Goal: Task Accomplishment & Management: Manage account settings

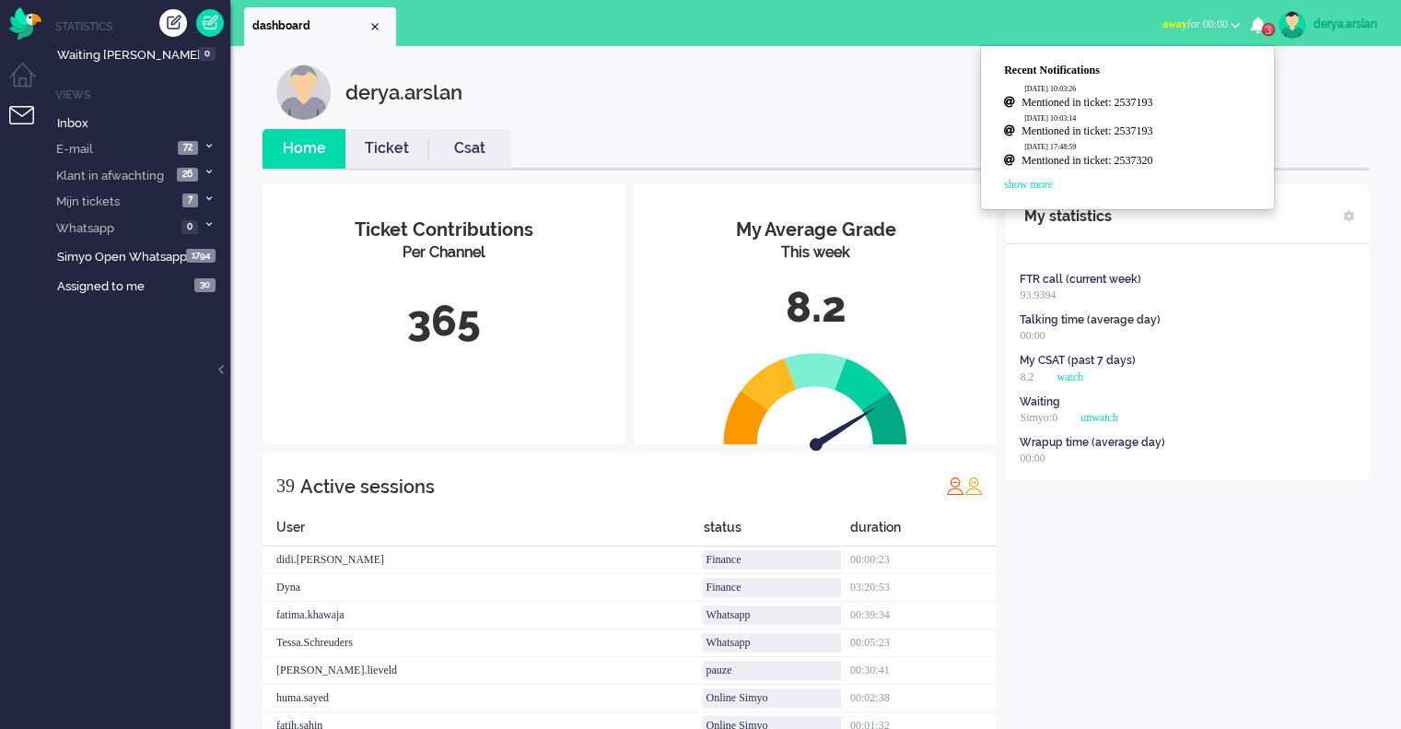
click at [1265, 26] on span "3" at bounding box center [1268, 29] width 13 height 13
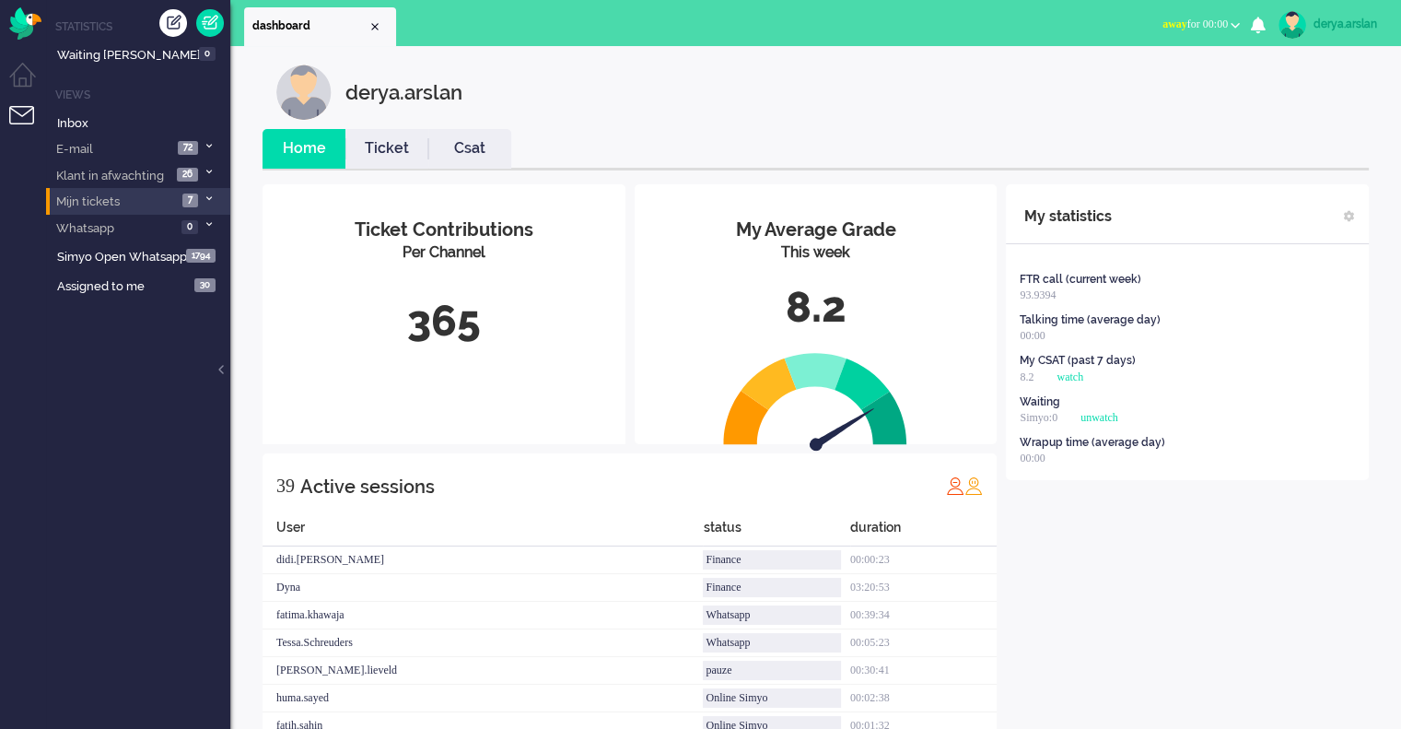
click at [147, 206] on li "Mijn tickets 7" at bounding box center [138, 201] width 184 height 27
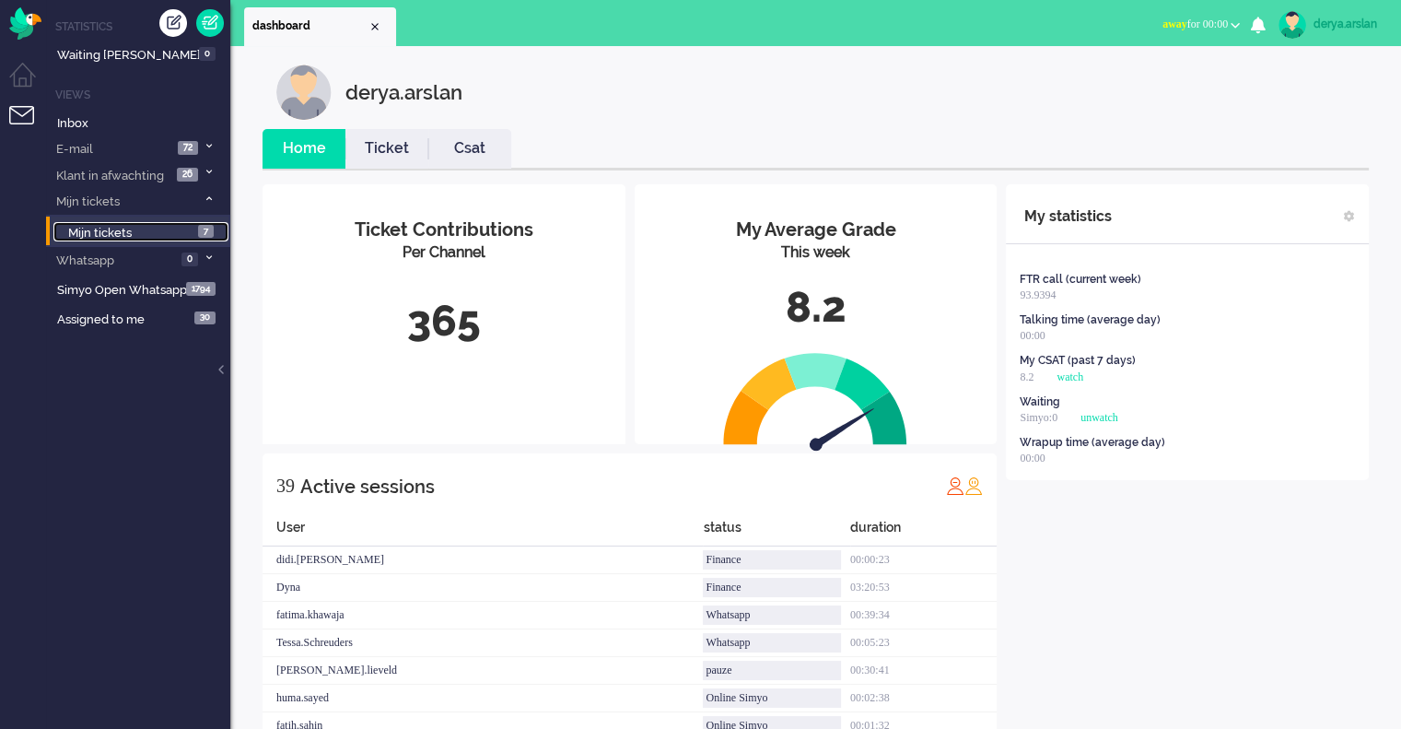
click at [147, 223] on link "Mijn tickets 7" at bounding box center [140, 232] width 175 height 20
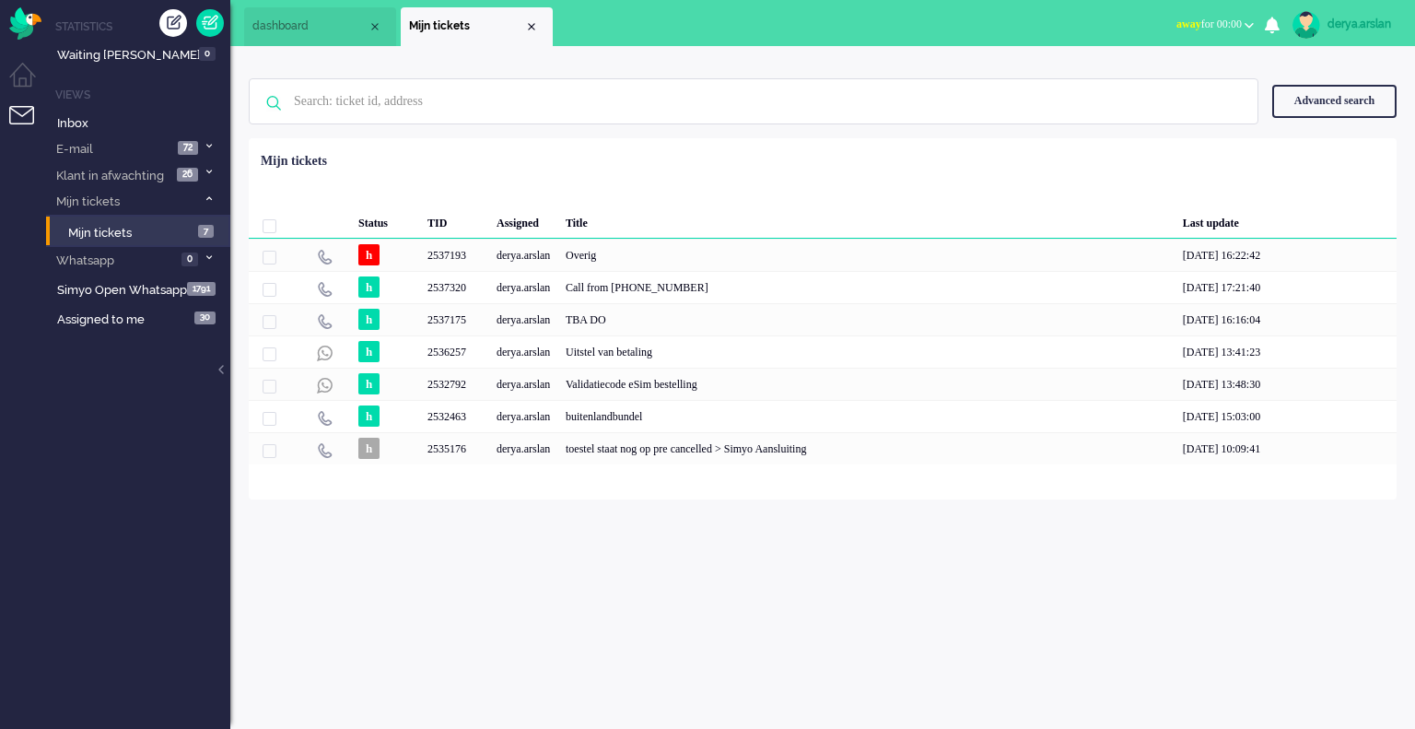
click at [383, 593] on div "derya.arslan Home Ticket Csat My Average Grade This week 8.2 Ticket Contributio…" at bounding box center [822, 387] width 1185 height 683
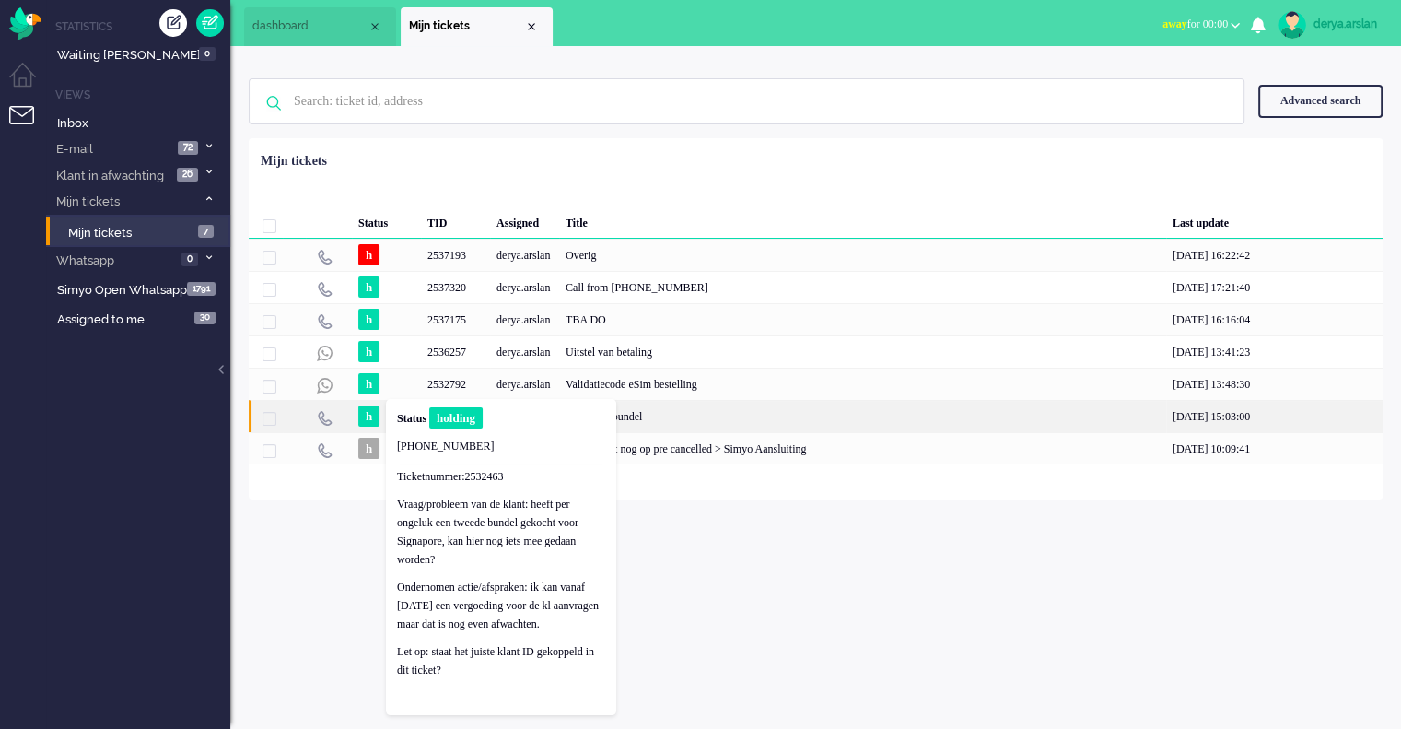
click at [373, 413] on span "h" at bounding box center [368, 415] width 21 height 21
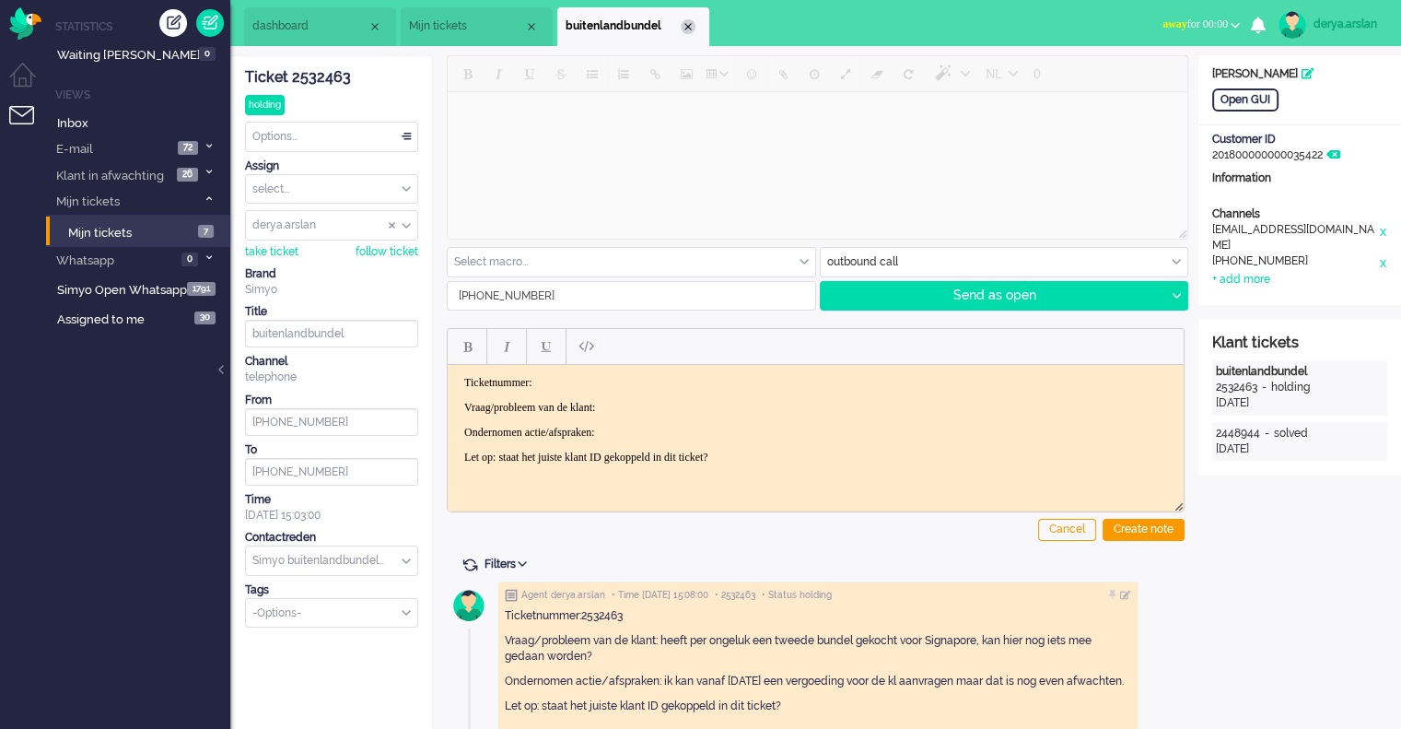
click at [688, 26] on div "Close tab" at bounding box center [688, 26] width 15 height 15
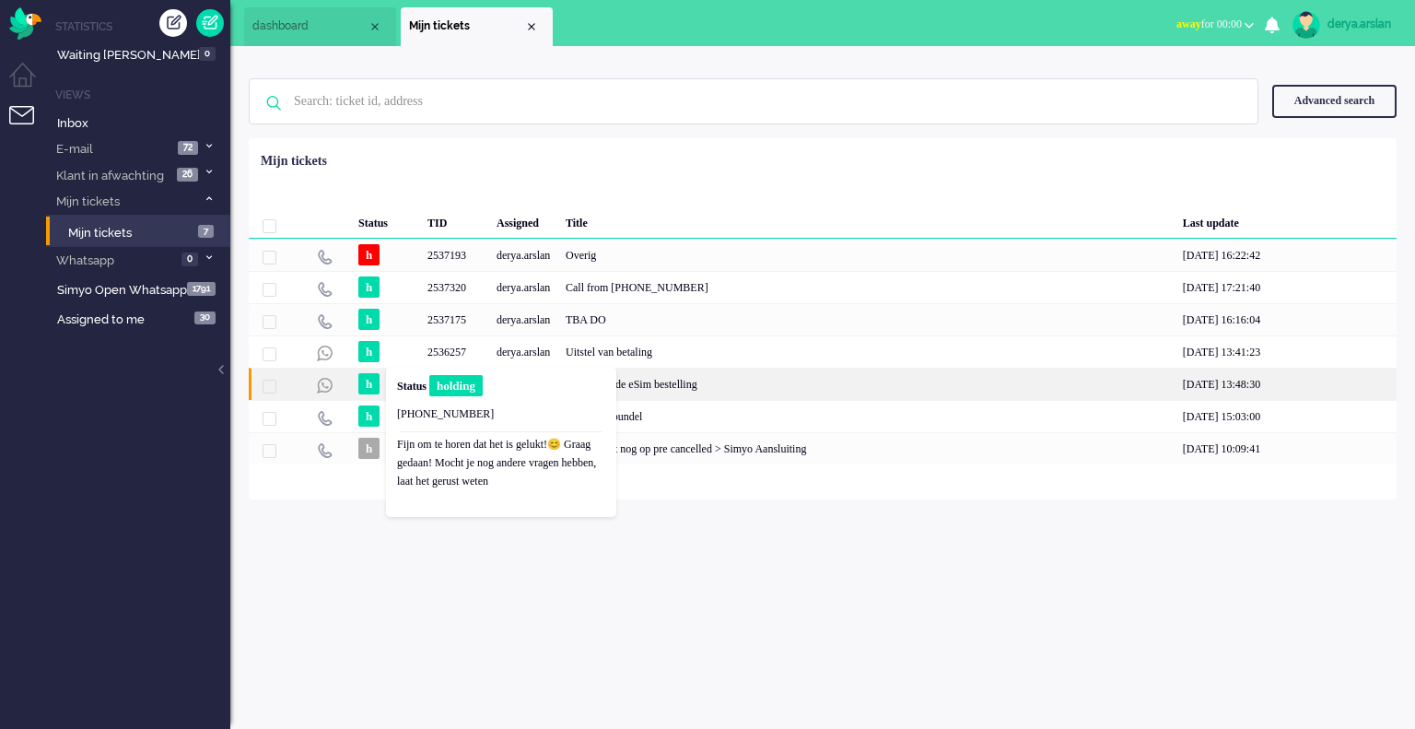
click at [371, 387] on span "h" at bounding box center [368, 383] width 21 height 21
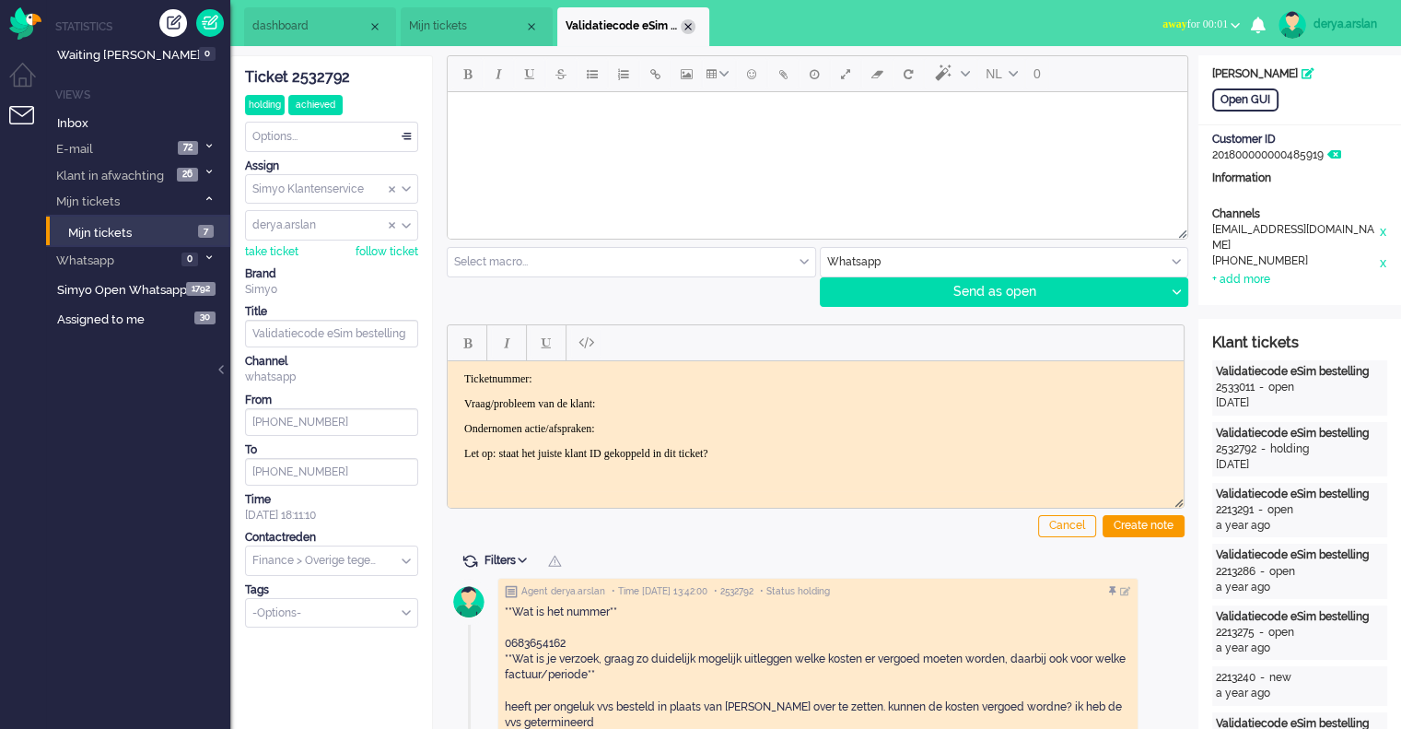
click at [682, 21] on li "Validatiecode eSim bestelling" at bounding box center [633, 26] width 152 height 39
click at [689, 28] on div "Close tab" at bounding box center [688, 26] width 15 height 15
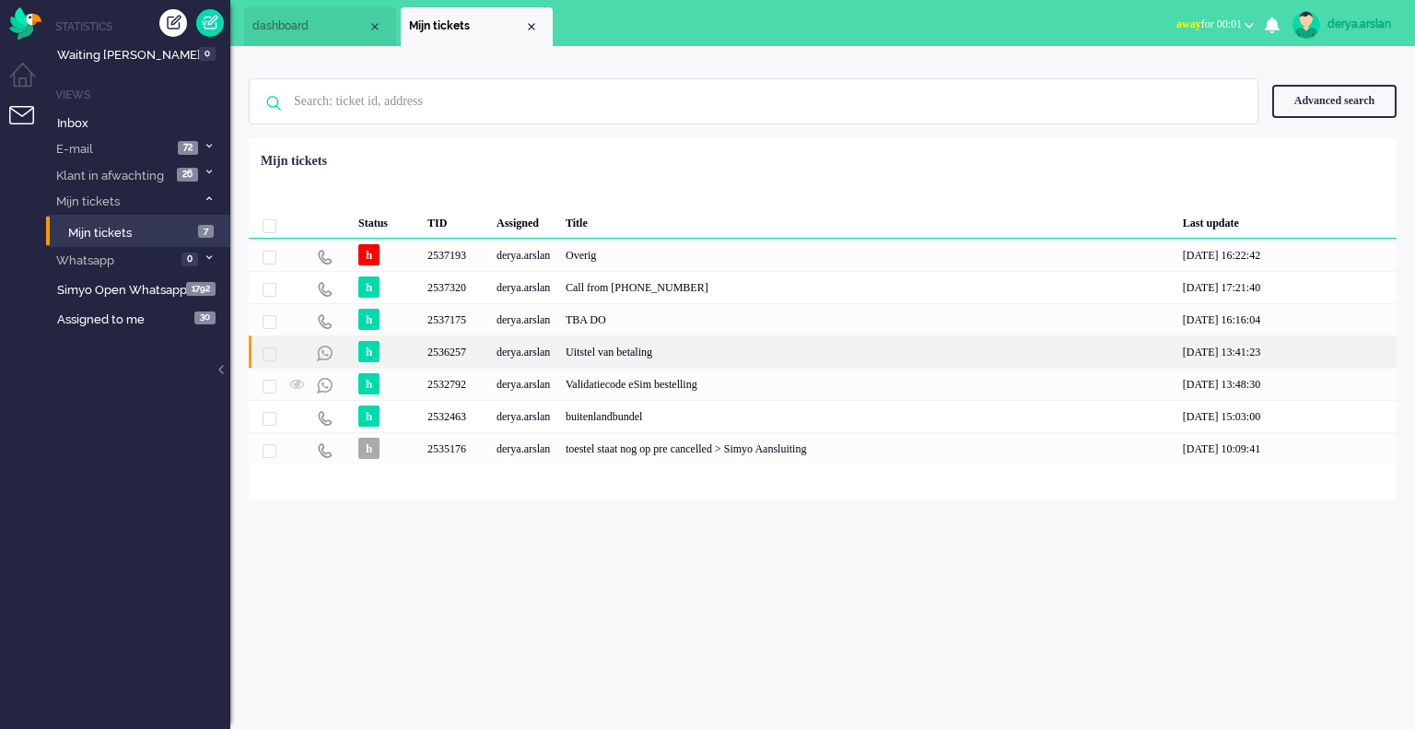
click at [375, 349] on span "h" at bounding box center [368, 351] width 21 height 21
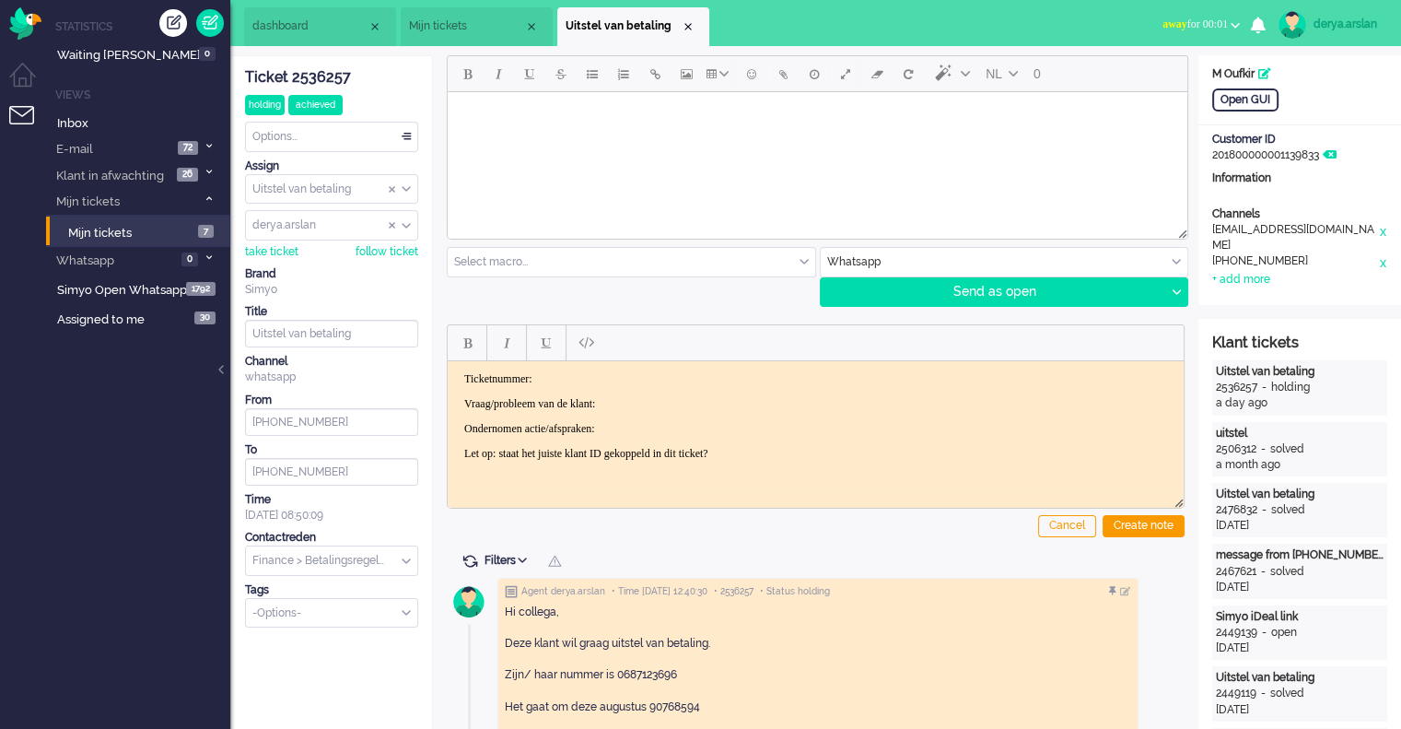
click at [693, 19] on li "Uitstel van betaling" at bounding box center [633, 26] width 152 height 39
click at [689, 30] on div "Close tab" at bounding box center [688, 26] width 15 height 15
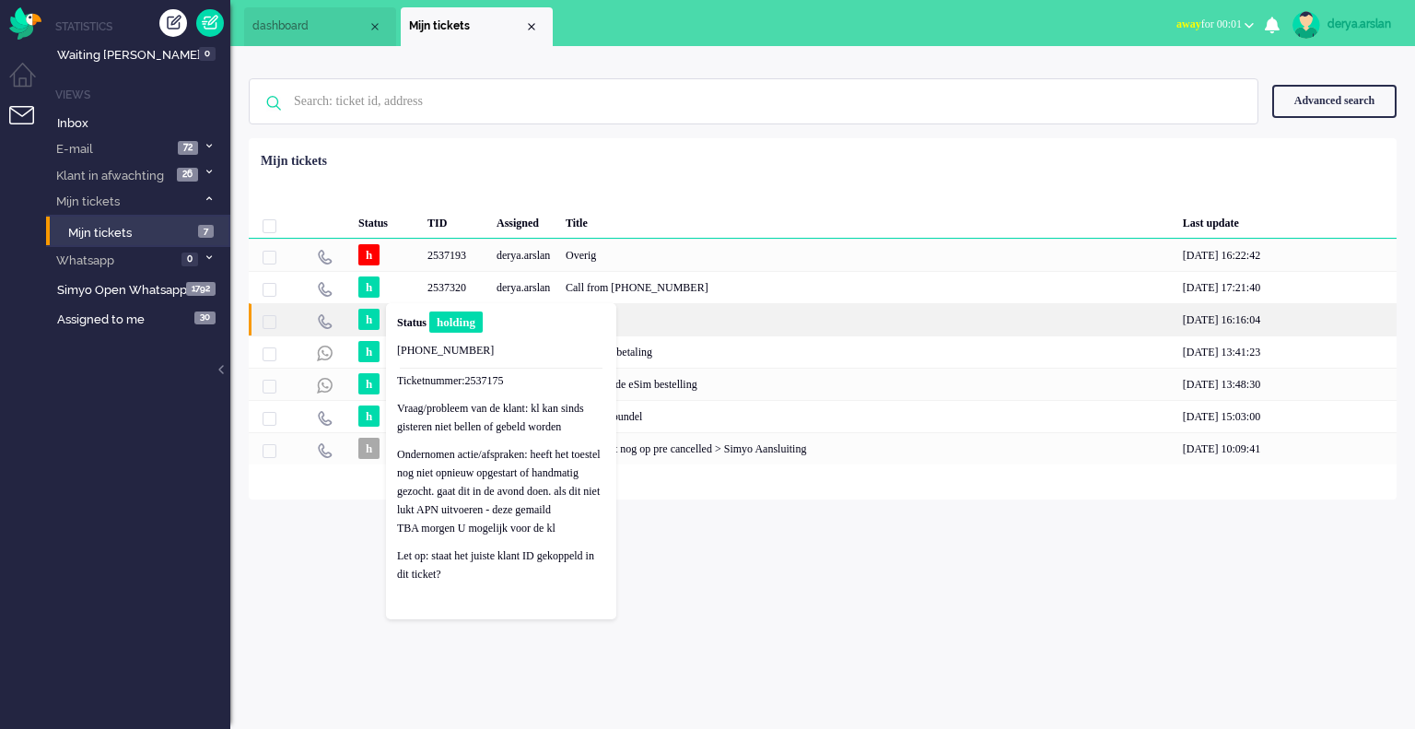
click at [368, 321] on span "h" at bounding box center [368, 319] width 21 height 21
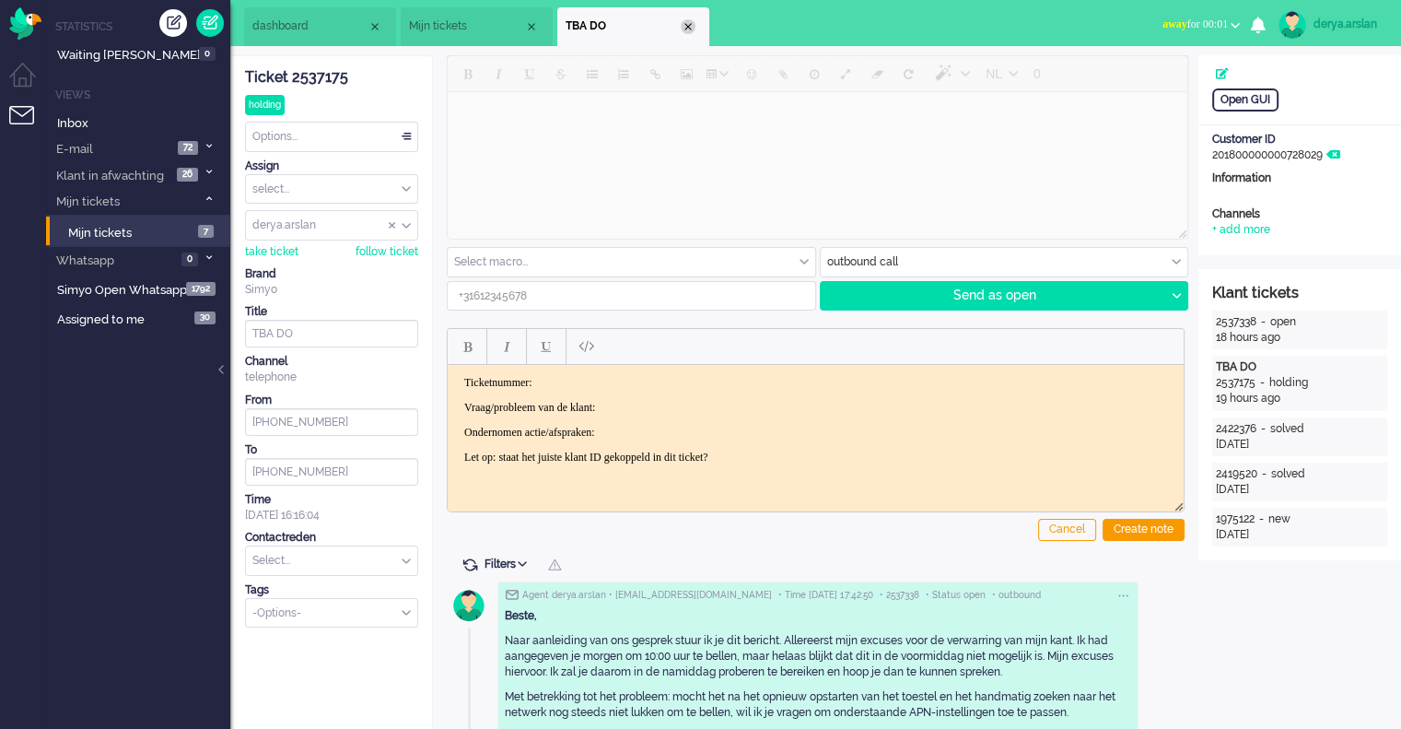
click at [685, 26] on div "Close tab" at bounding box center [688, 26] width 15 height 15
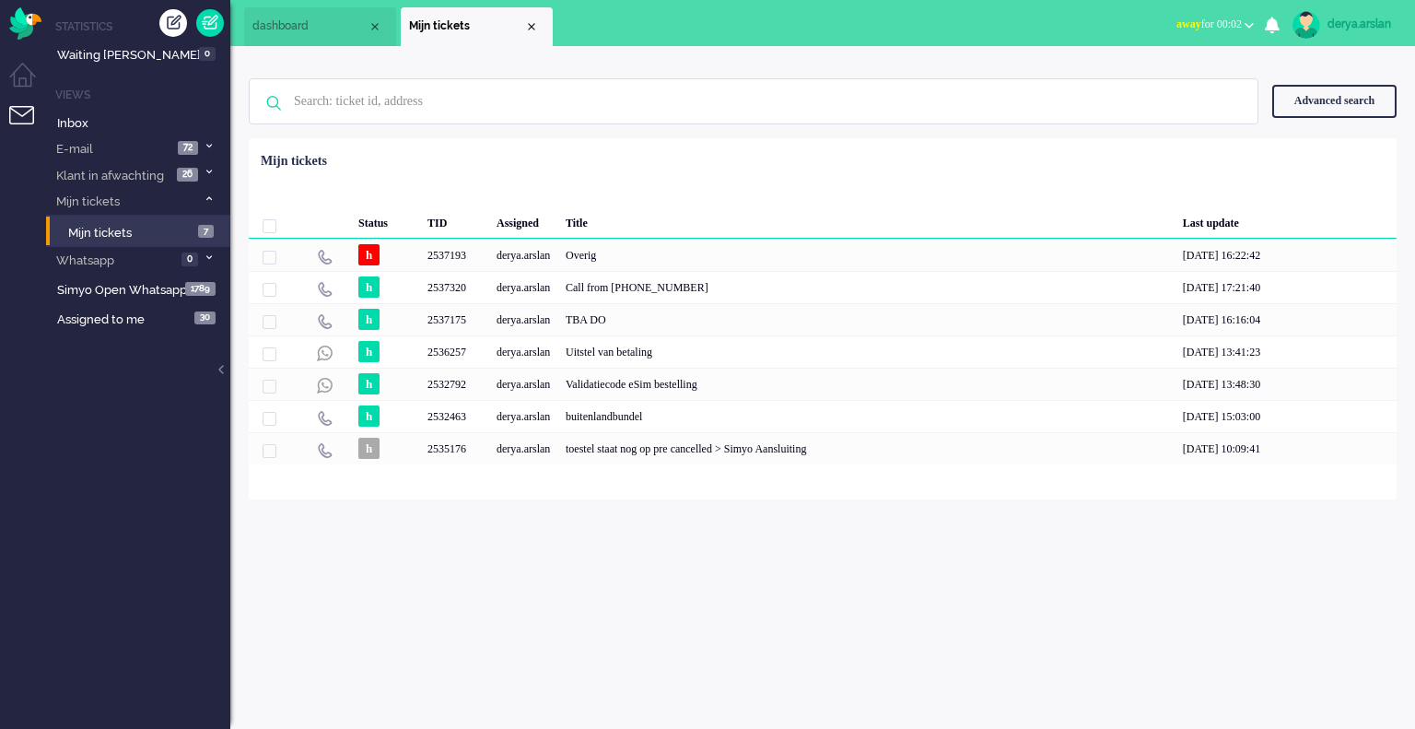
click at [1278, 146] on div "Status TID Assigned Title Last update h 2537193 derya.arslan Overig [DATE] 16:2…" at bounding box center [823, 305] width 1148 height 320
click at [1249, 21] on button "away for 00:02" at bounding box center [1214, 24] width 99 height 27
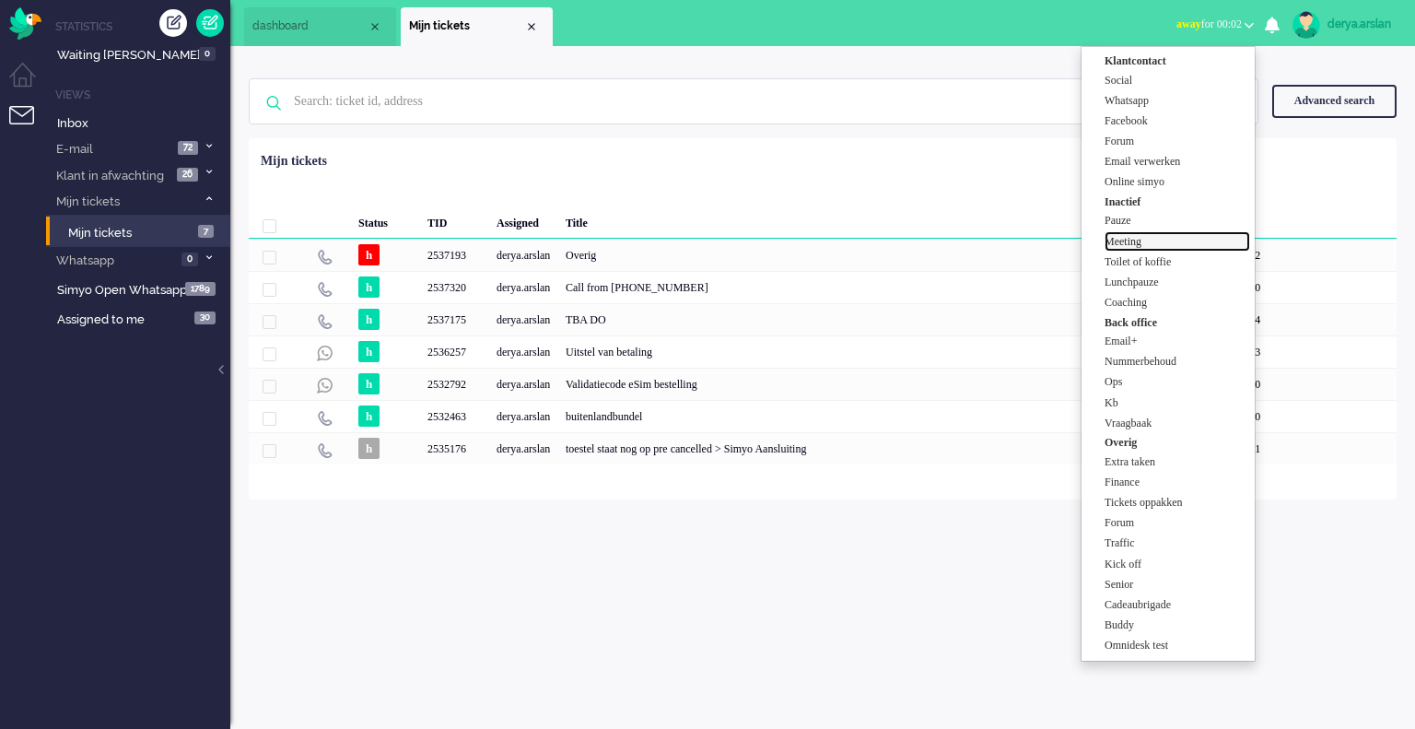
click at [1155, 242] on label "Meeting" at bounding box center [1178, 242] width 146 height 16
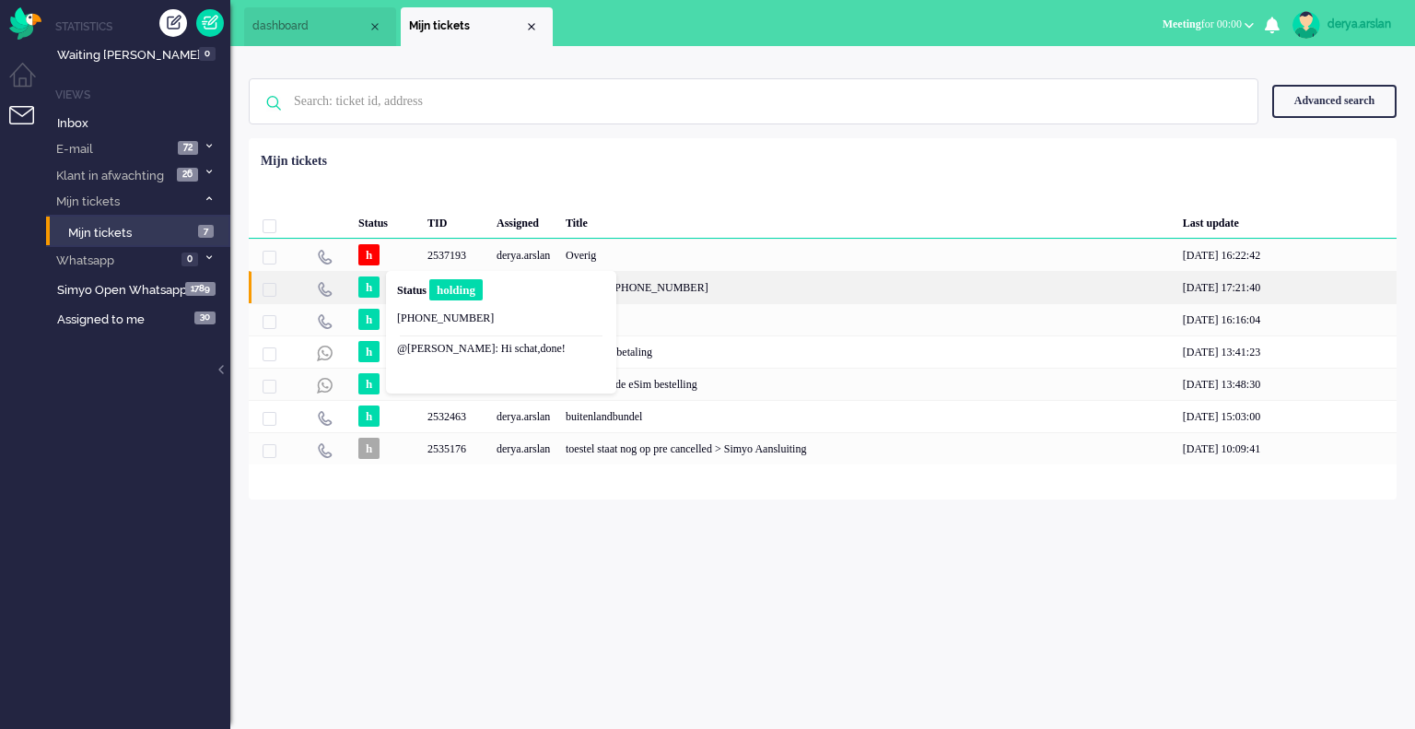
click at [370, 287] on span "h" at bounding box center [368, 286] width 21 height 21
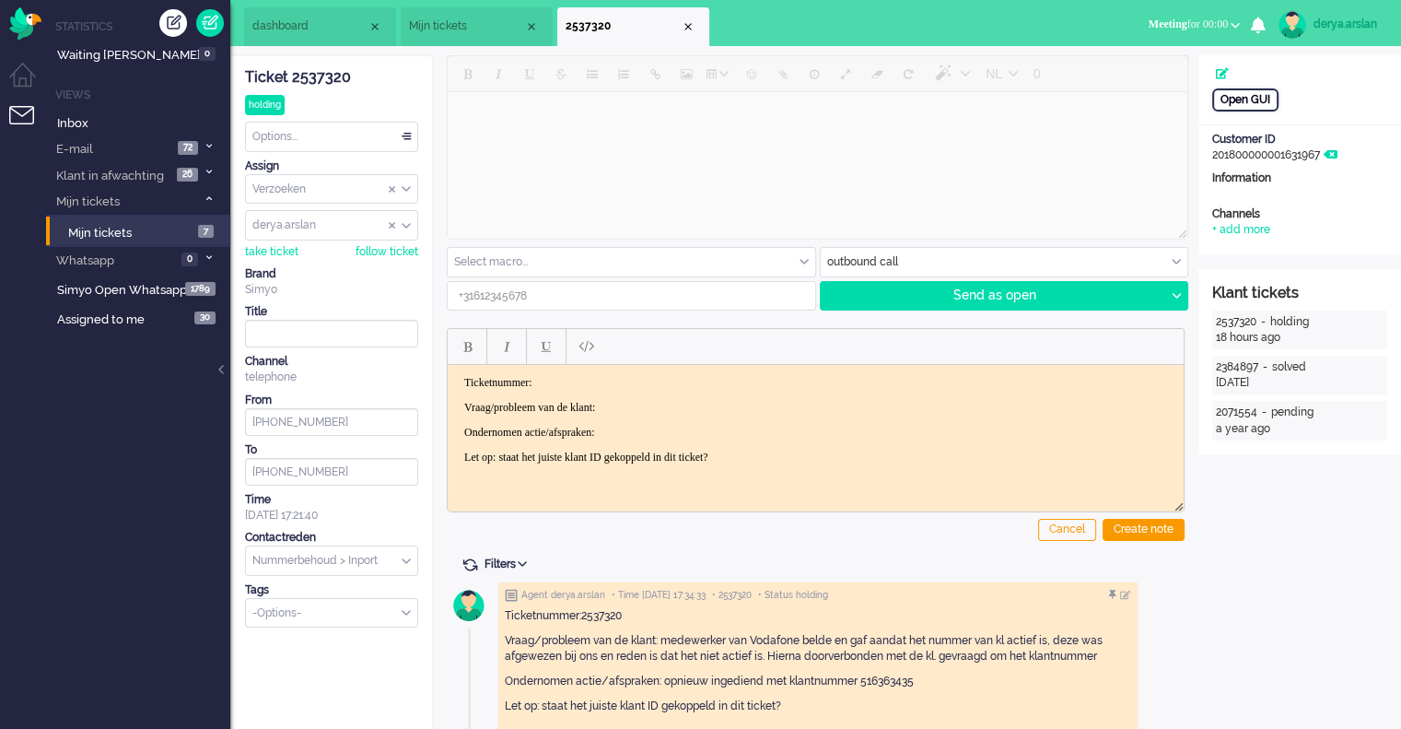
click at [1247, 98] on div "Open GUI" at bounding box center [1245, 99] width 66 height 23
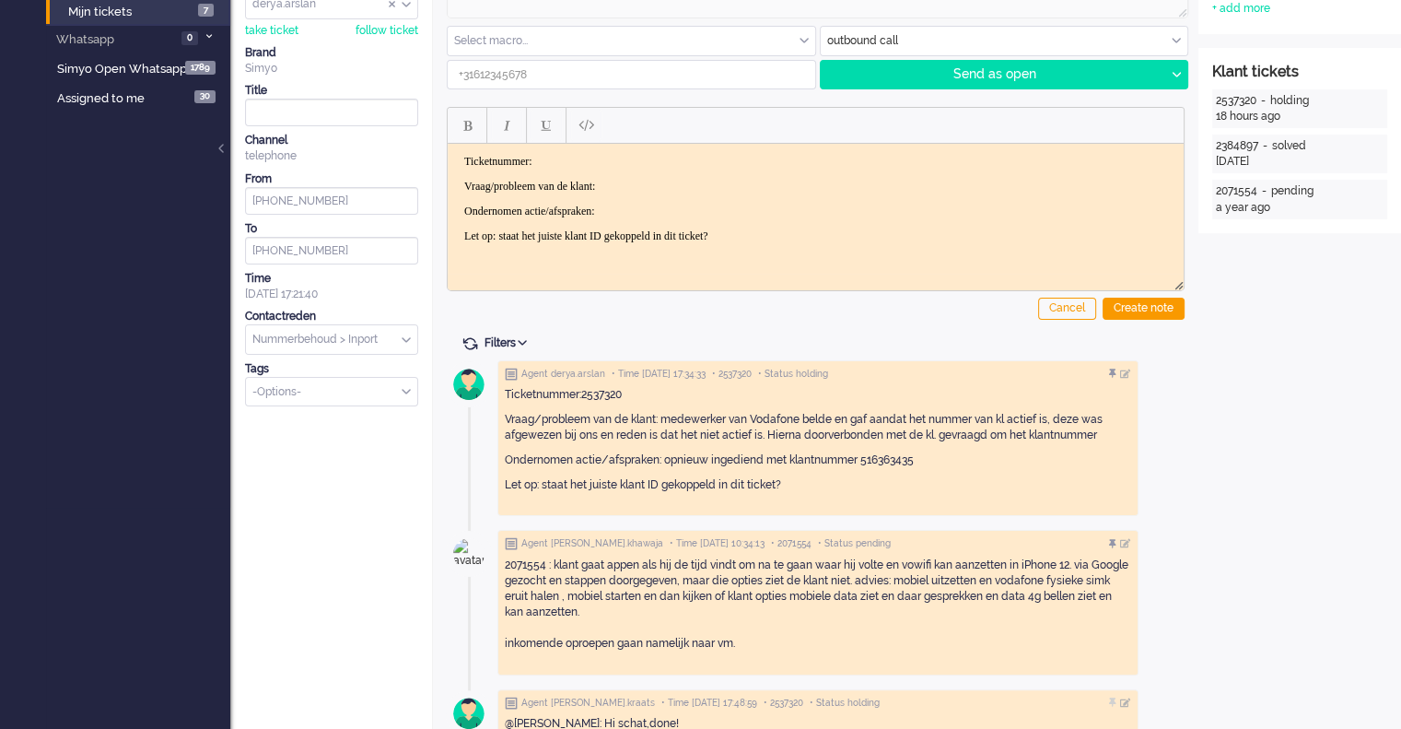
scroll to position [276, 0]
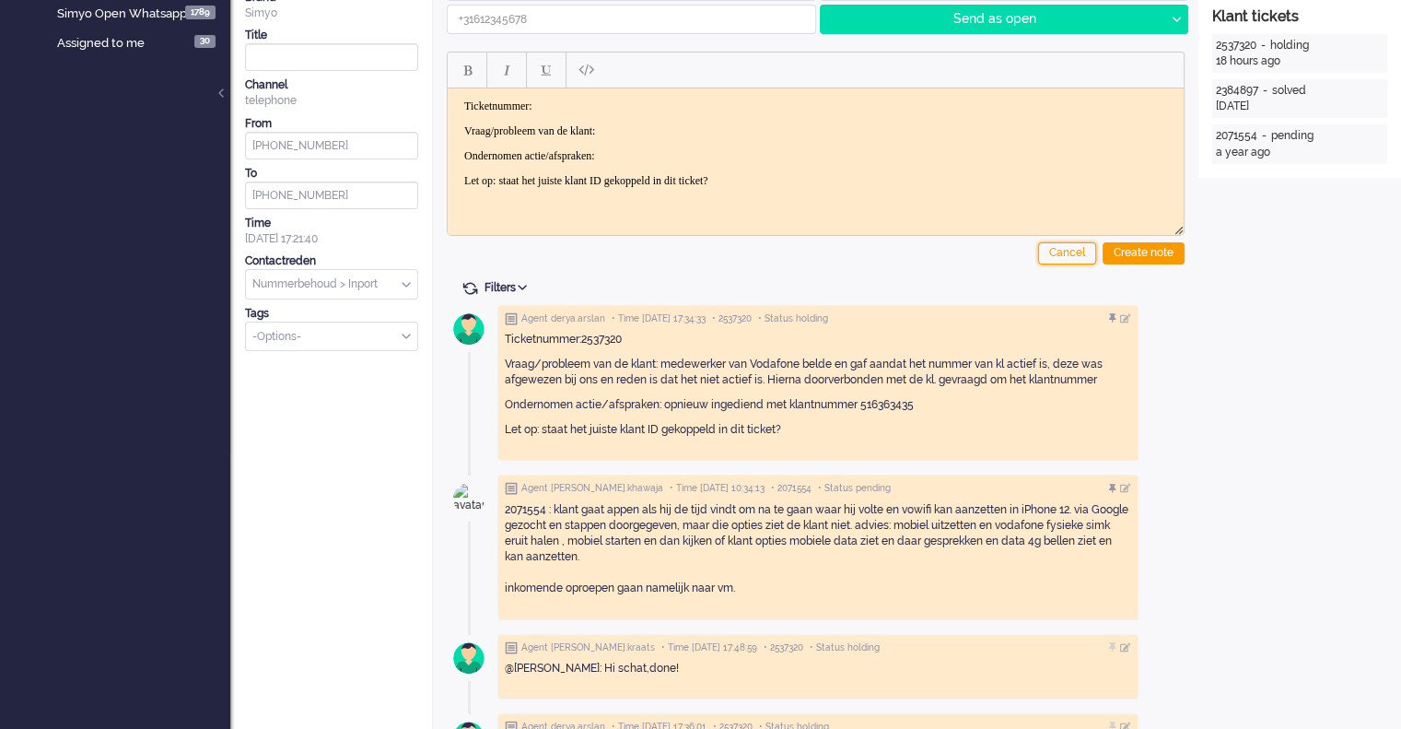
click at [1069, 255] on div "Cancel" at bounding box center [1067, 253] width 58 height 22
type input "[PHONE_NUMBER]"
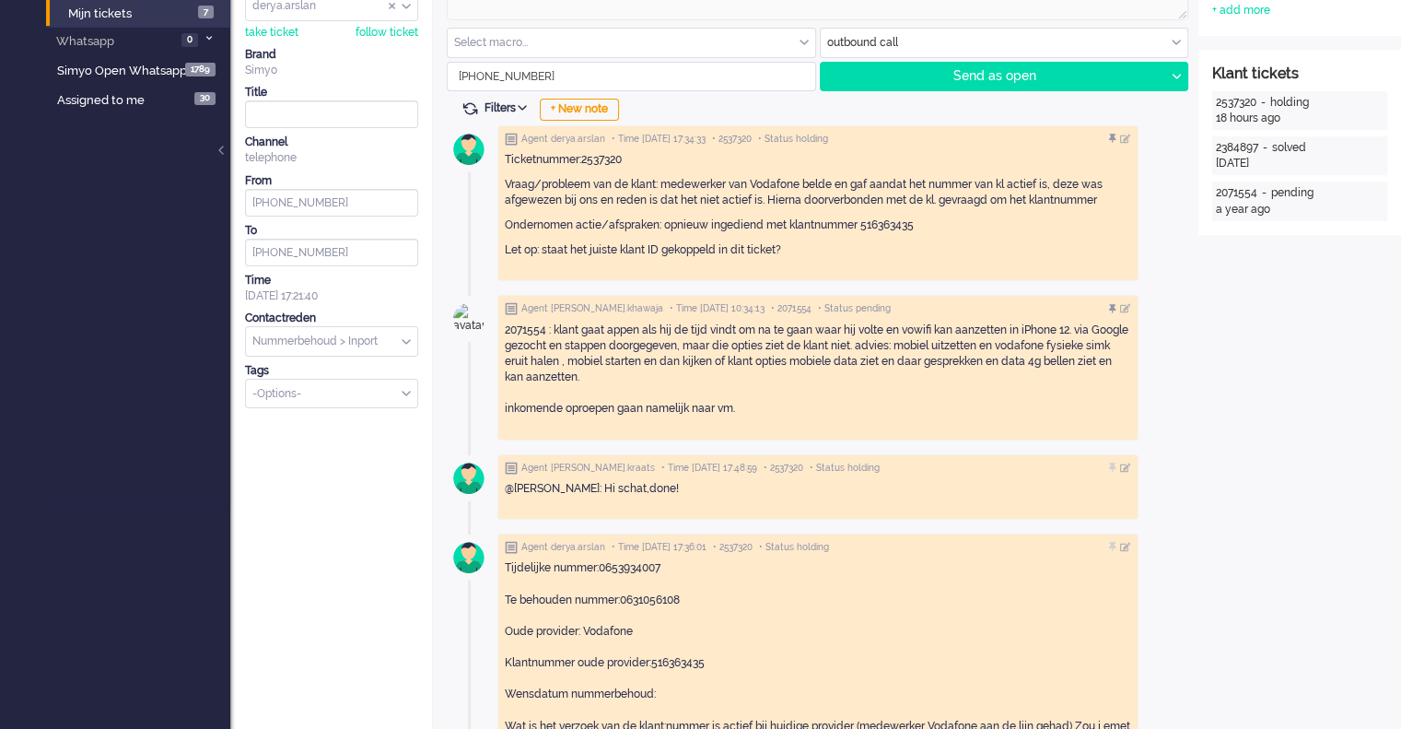
scroll to position [0, 0]
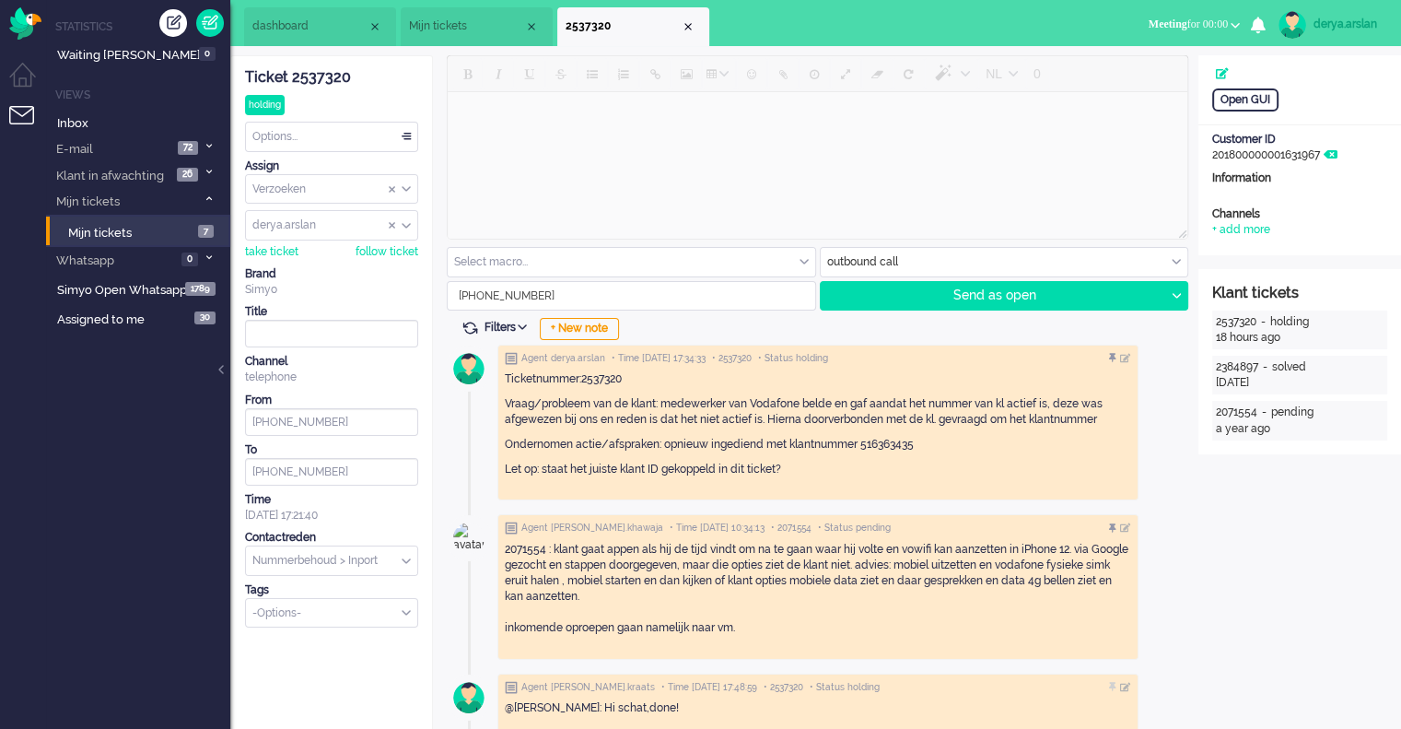
click at [343, 140] on div "Options..." at bounding box center [331, 137] width 171 height 29
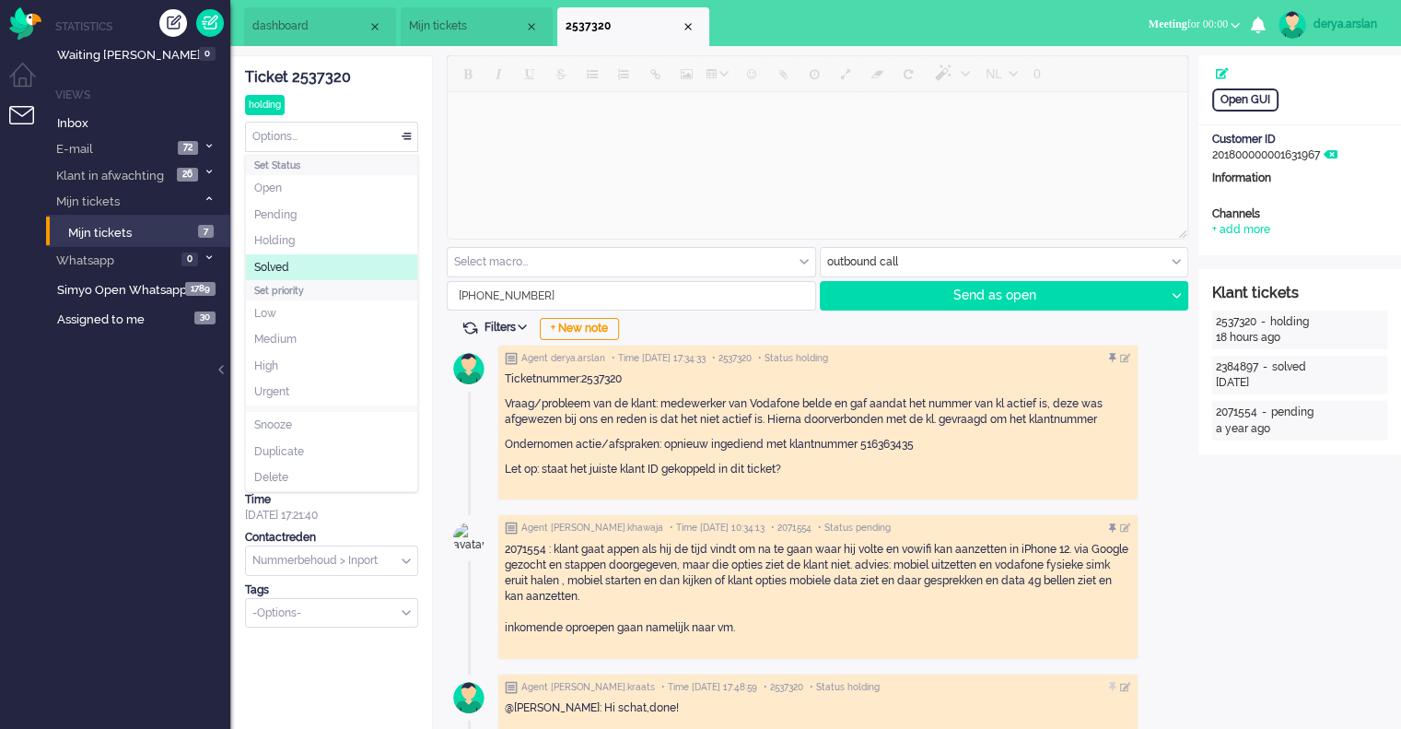
click at [344, 263] on li "Solved" at bounding box center [331, 267] width 171 height 27
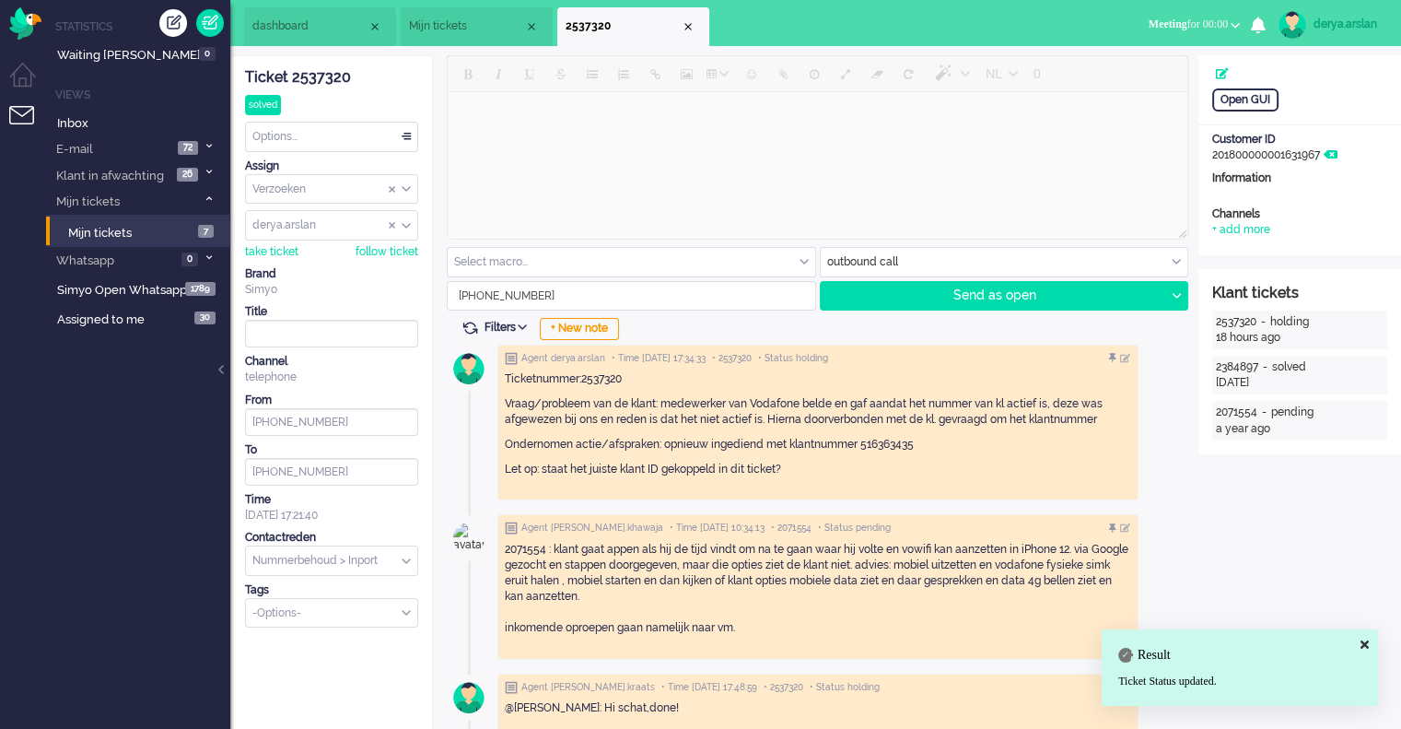
click at [691, 33] on li "2537320" at bounding box center [633, 26] width 152 height 39
click at [685, 29] on div "Close tab" at bounding box center [688, 26] width 15 height 15
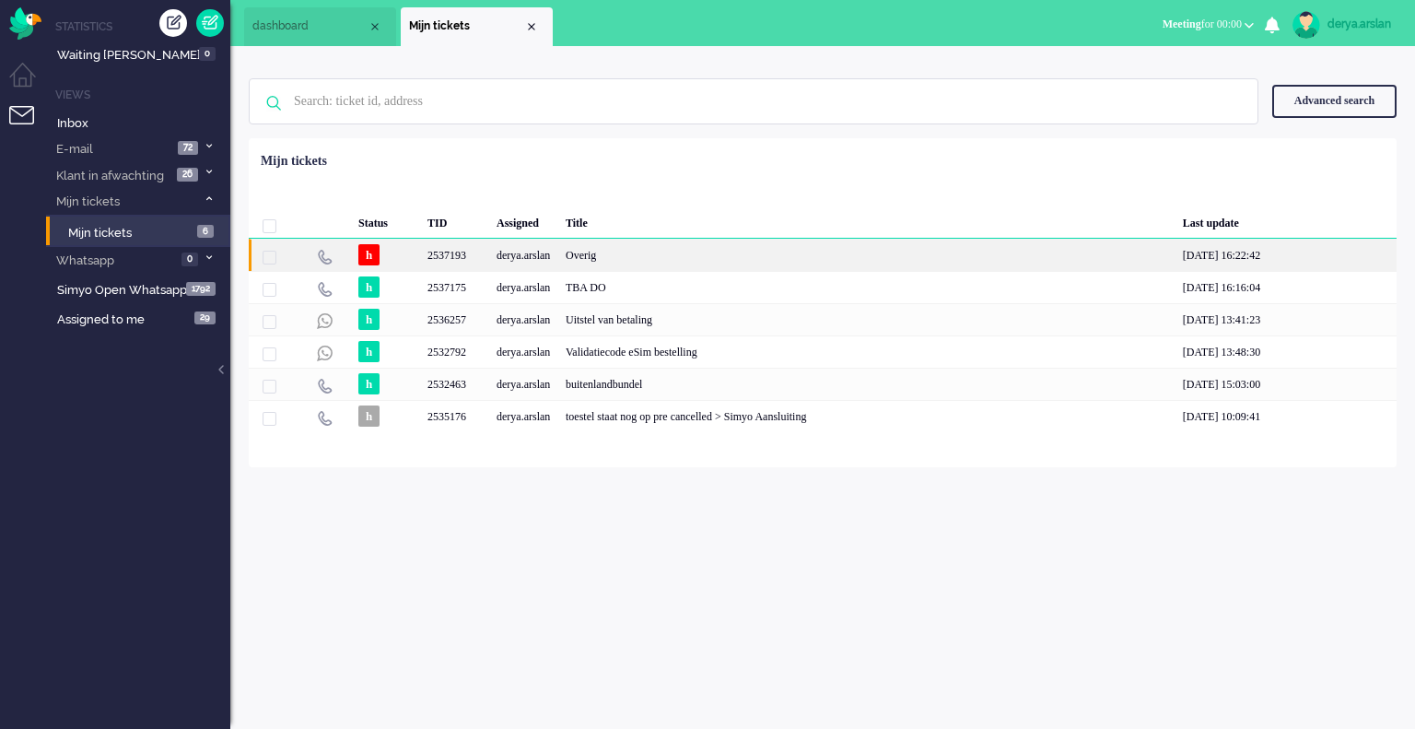
click at [384, 257] on div "h" at bounding box center [386, 255] width 69 height 32
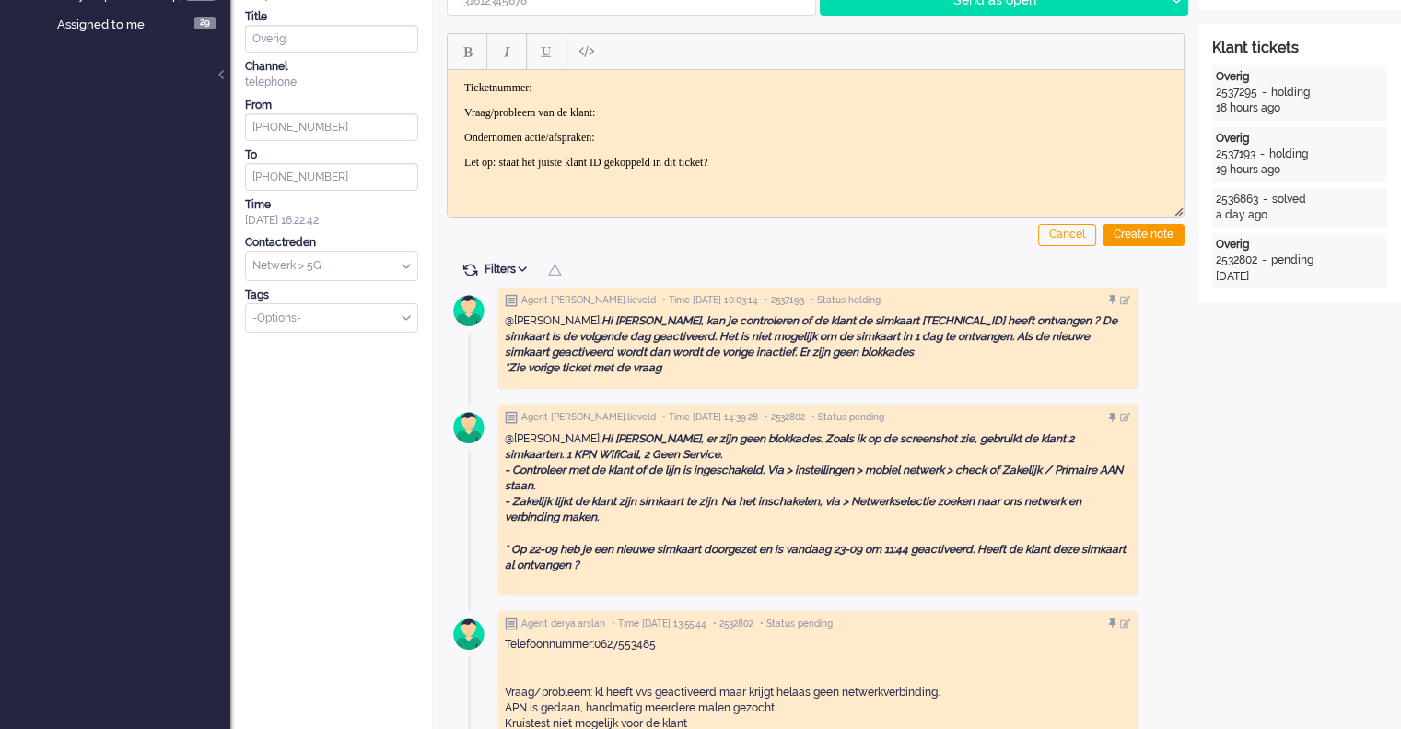
scroll to position [461, 0]
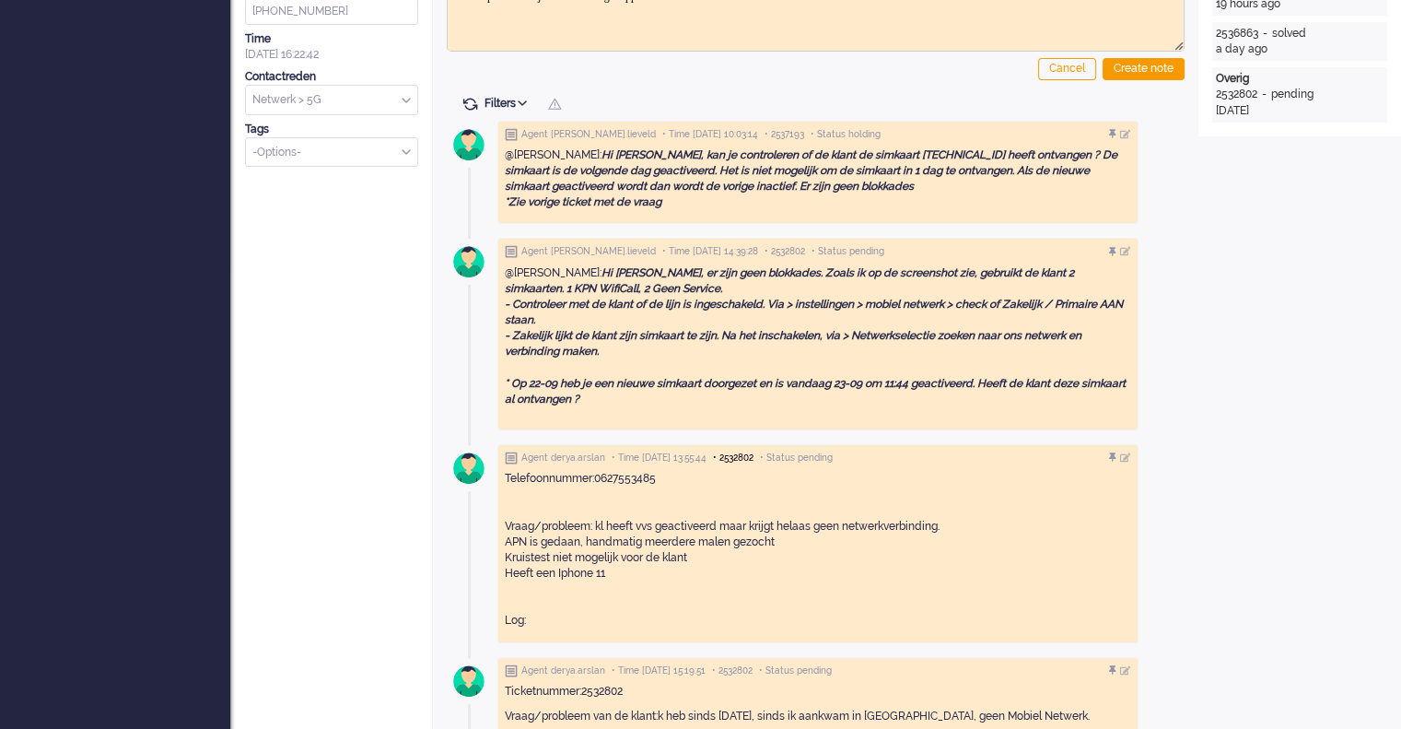
click at [754, 458] on span "• 2532802" at bounding box center [733, 457] width 41 height 13
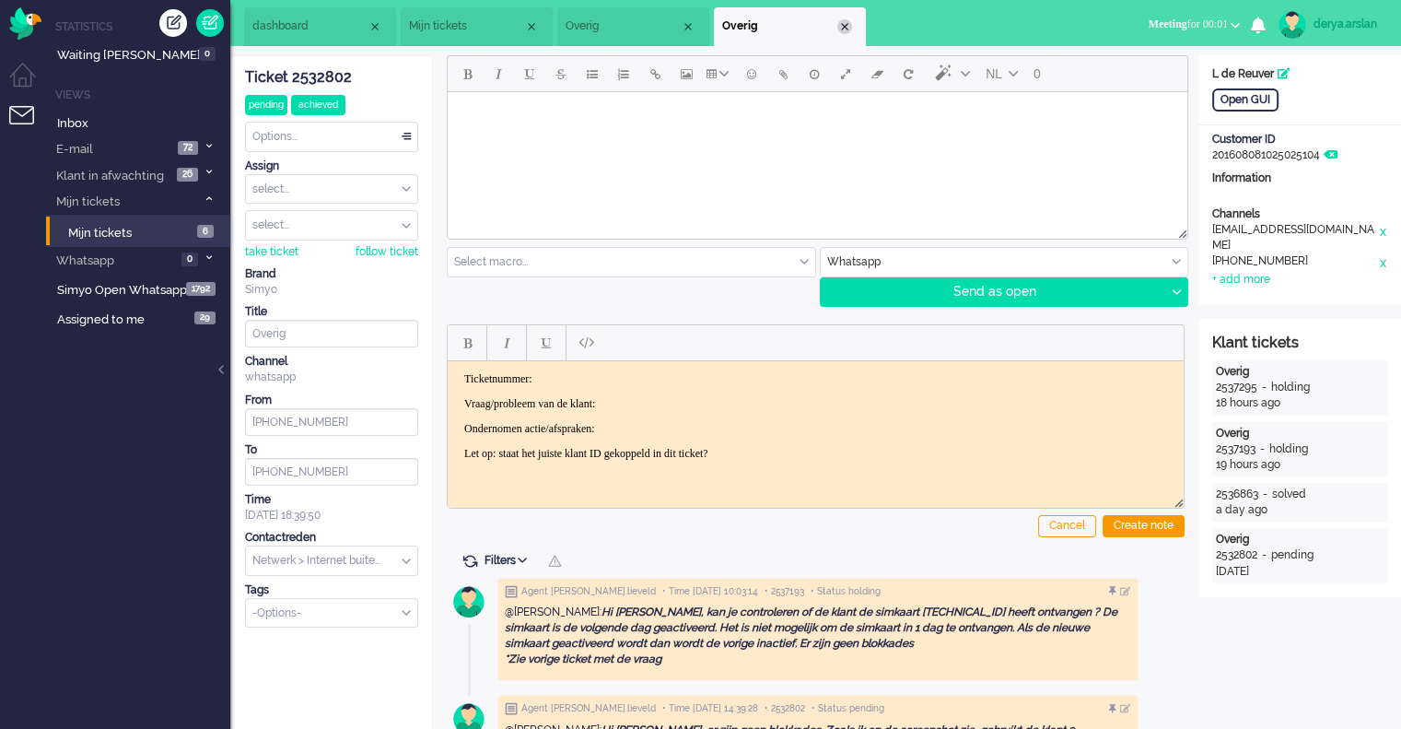
click at [844, 32] on div "Close tab" at bounding box center [844, 26] width 15 height 15
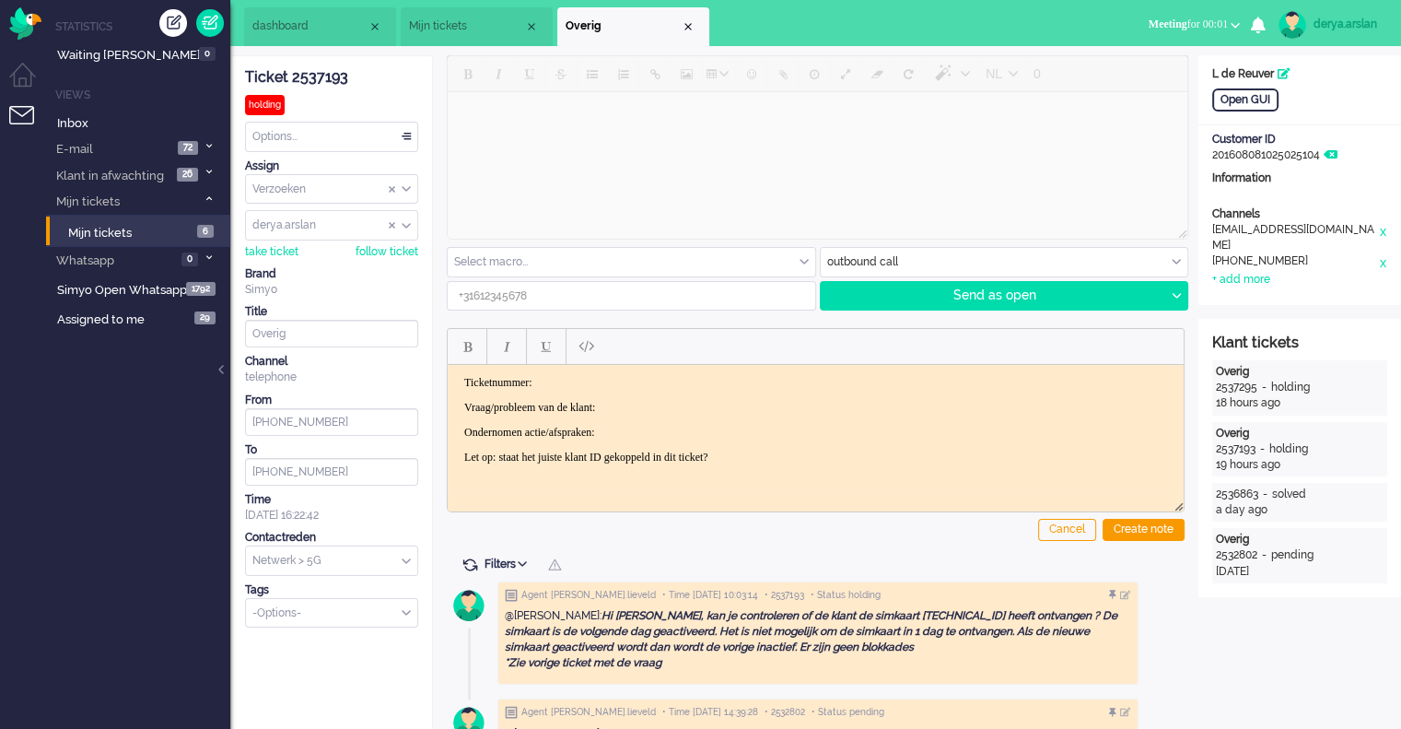
click at [313, 75] on div "Ticket 2537193" at bounding box center [331, 77] width 173 height 21
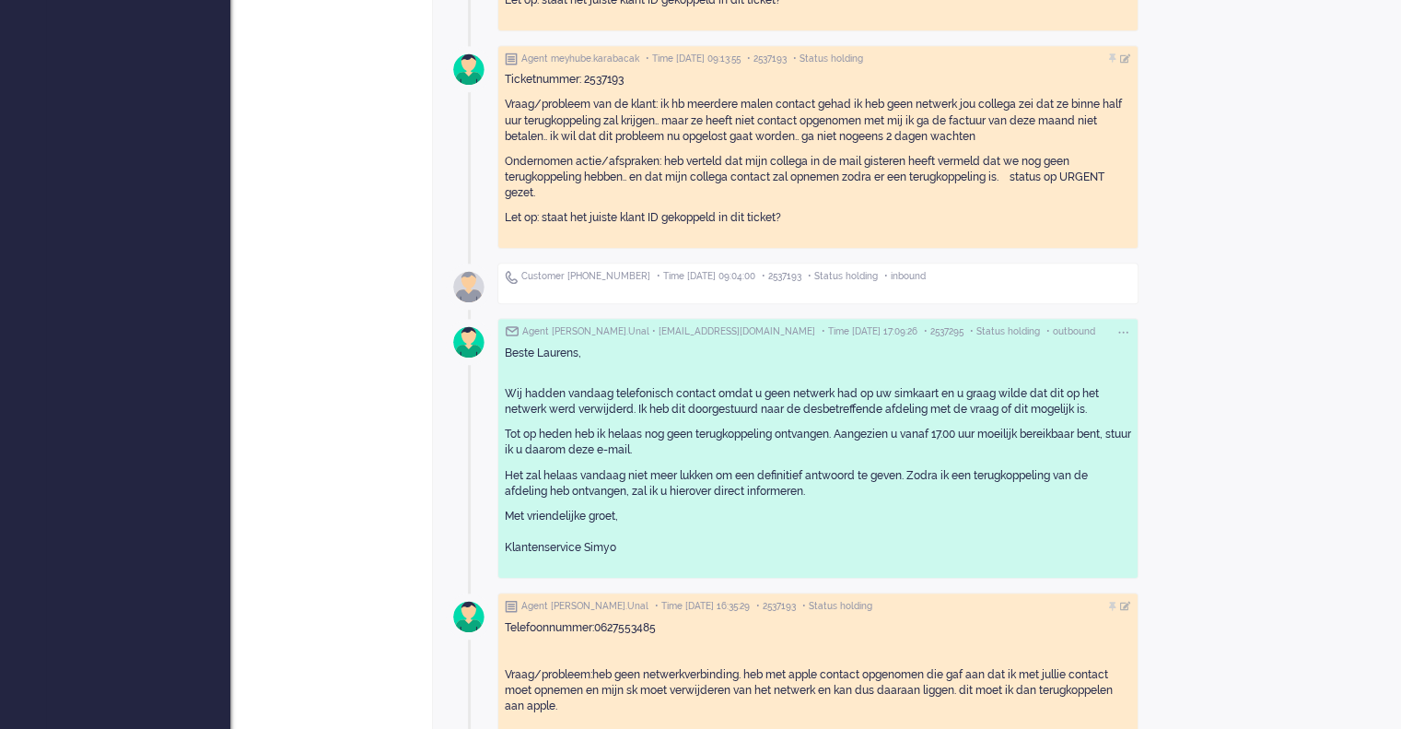
scroll to position [1474, 0]
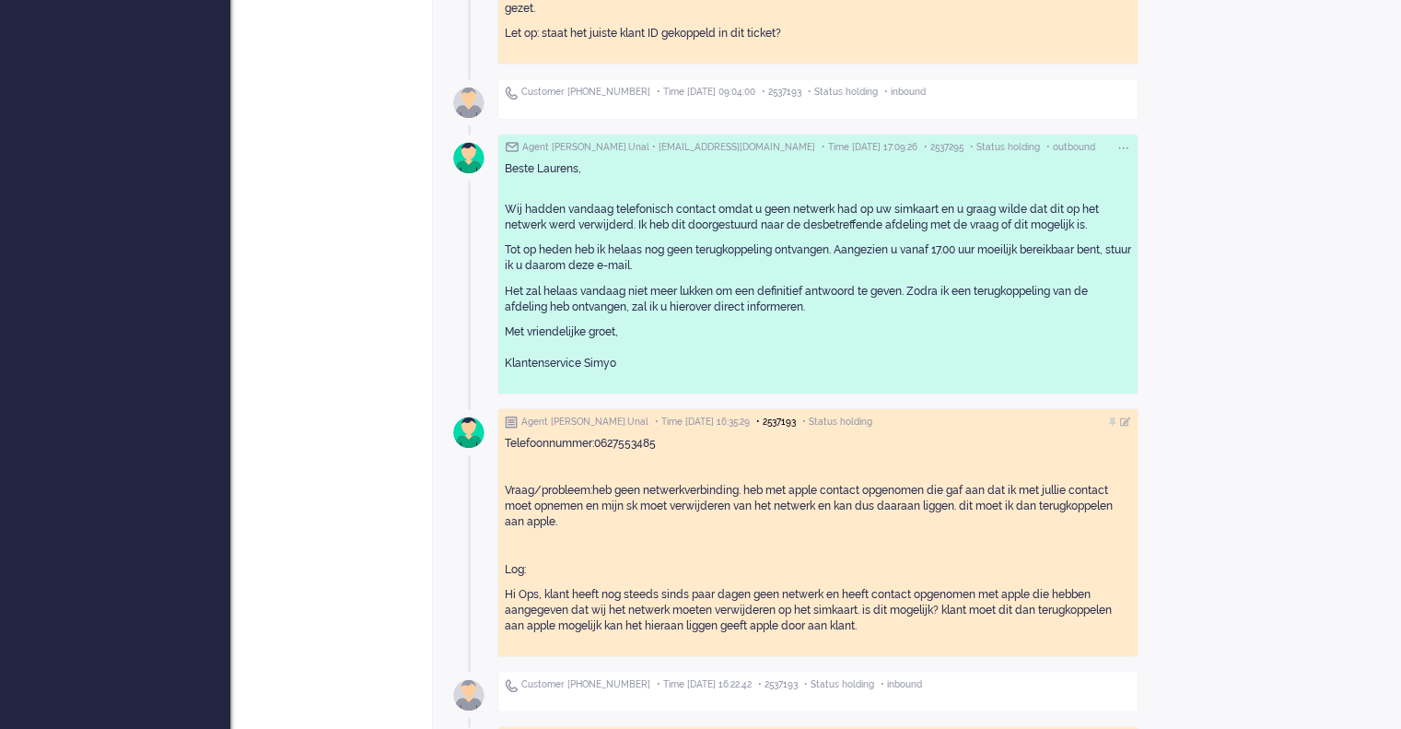
click at [756, 423] on span "• 2537193" at bounding box center [776, 421] width 40 height 13
type input "[PHONE_NUMBER]"
click at [766, 416] on div "Agent [PERSON_NAME].Unal • Time [DATE] 16:35:29 • 2537193 • Status holding" at bounding box center [818, 421] width 626 height 13
click at [756, 418] on span "• 2537193" at bounding box center [776, 421] width 40 height 13
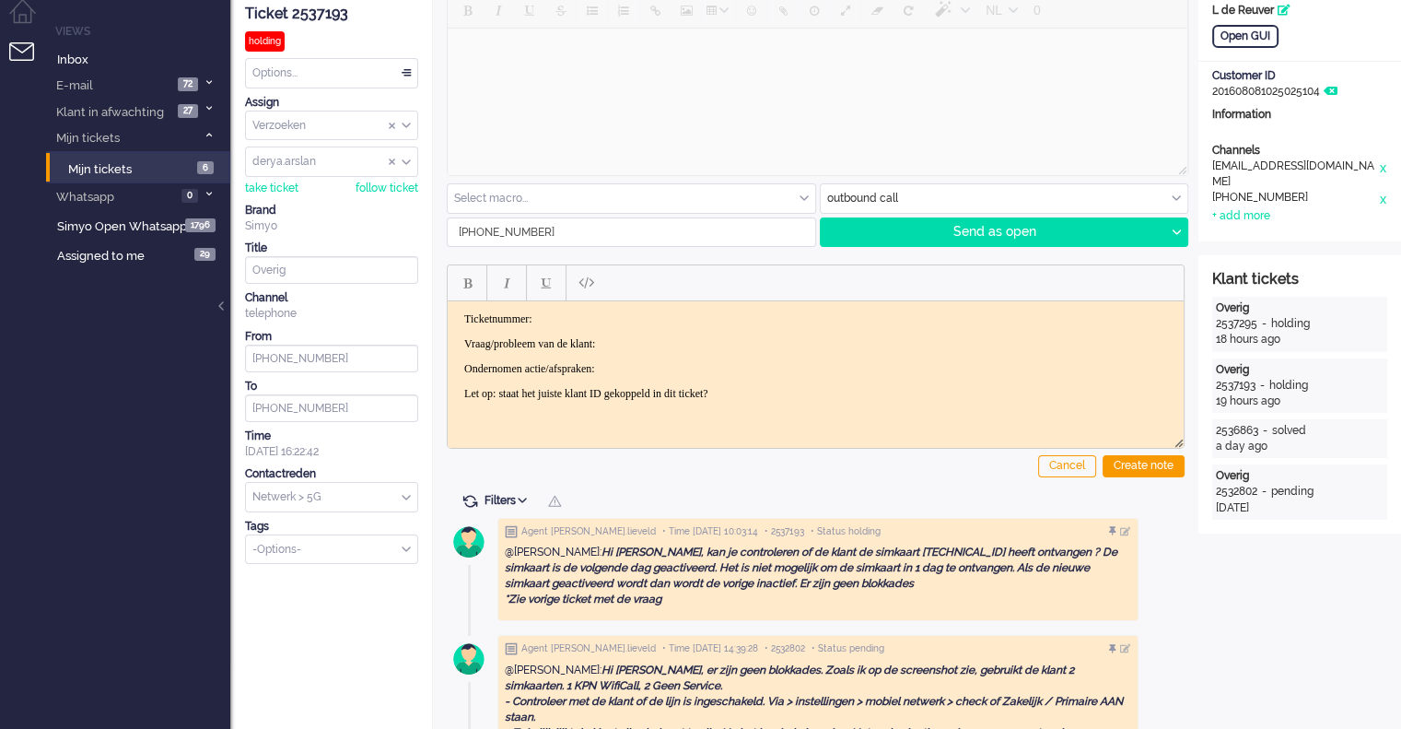
scroll to position [0, 0]
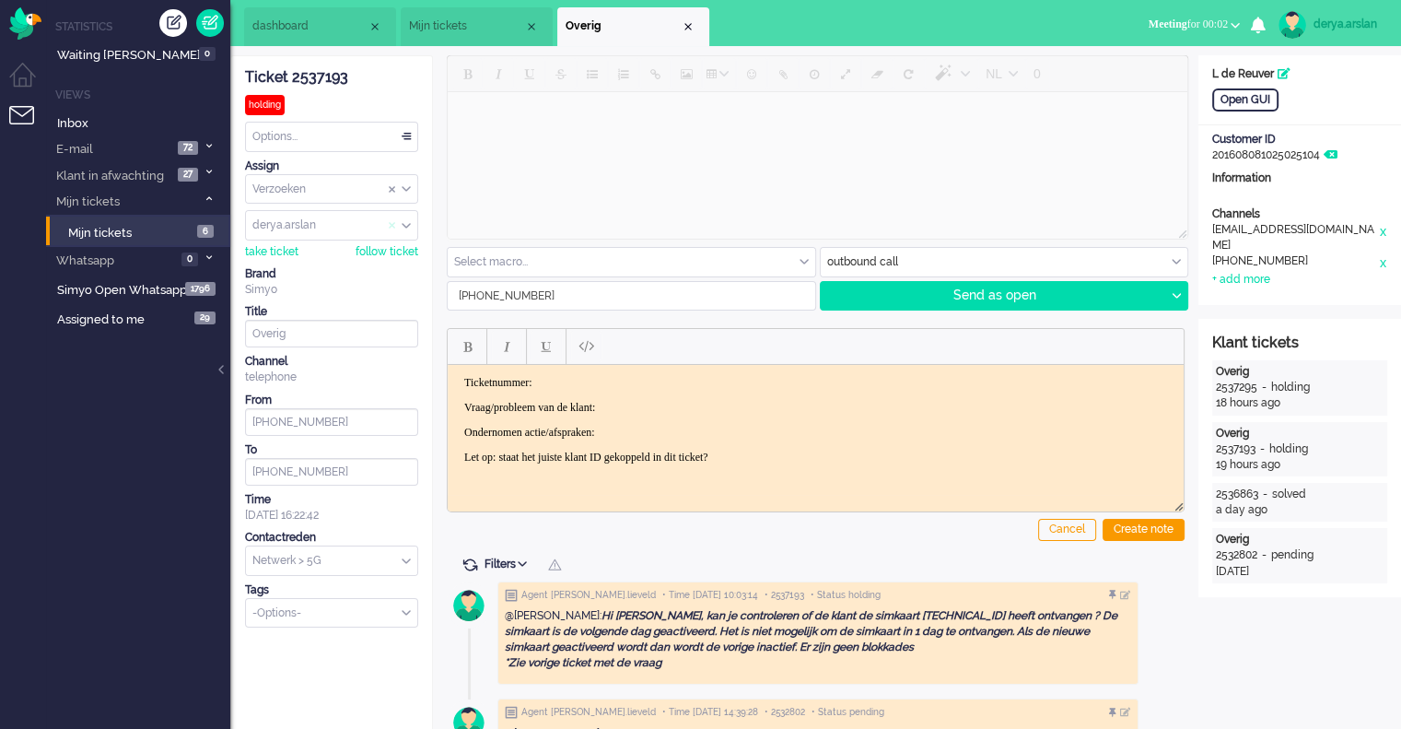
click at [394, 224] on span "Assign User" at bounding box center [392, 225] width 7 height 13
click at [293, 216] on input "Assign User" at bounding box center [331, 225] width 171 height 29
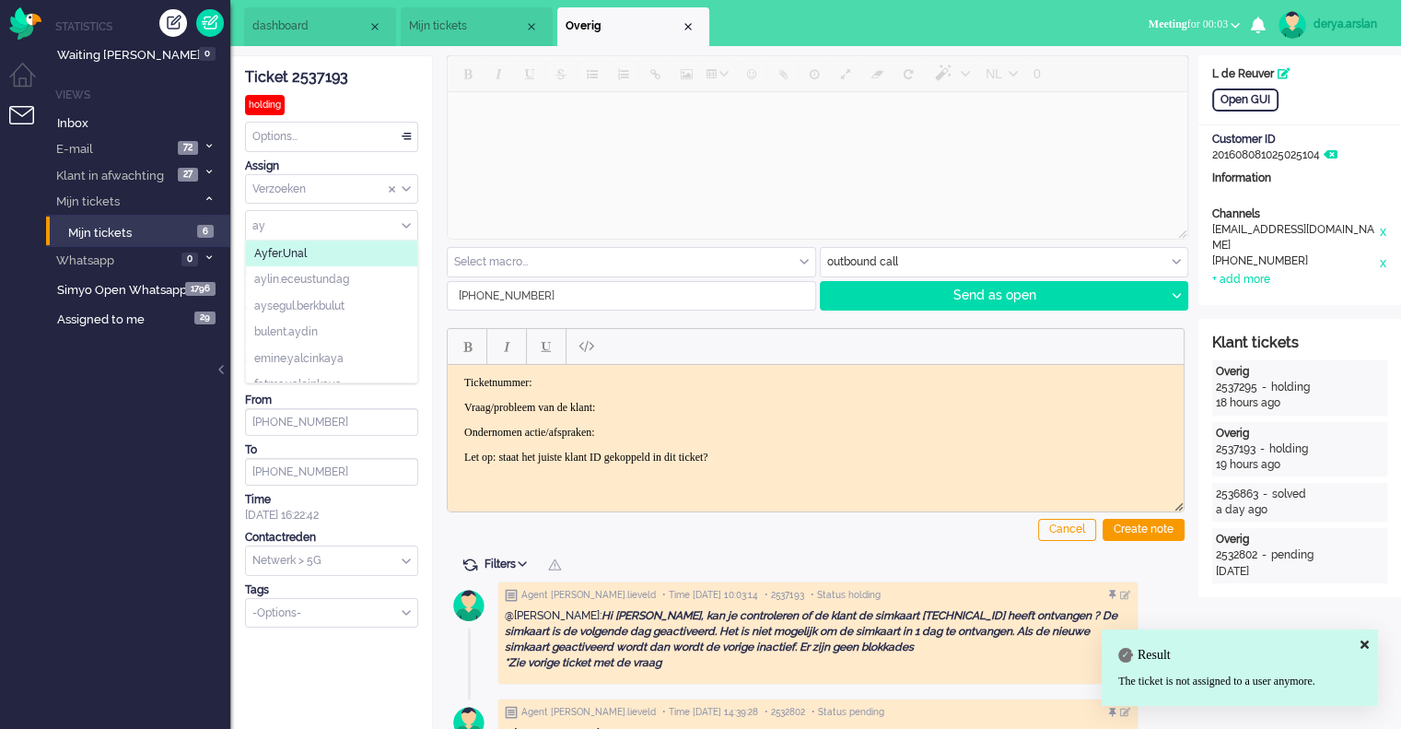
type input "ay"
click at [289, 251] on span "Ayfer.Unal" at bounding box center [280, 254] width 53 height 16
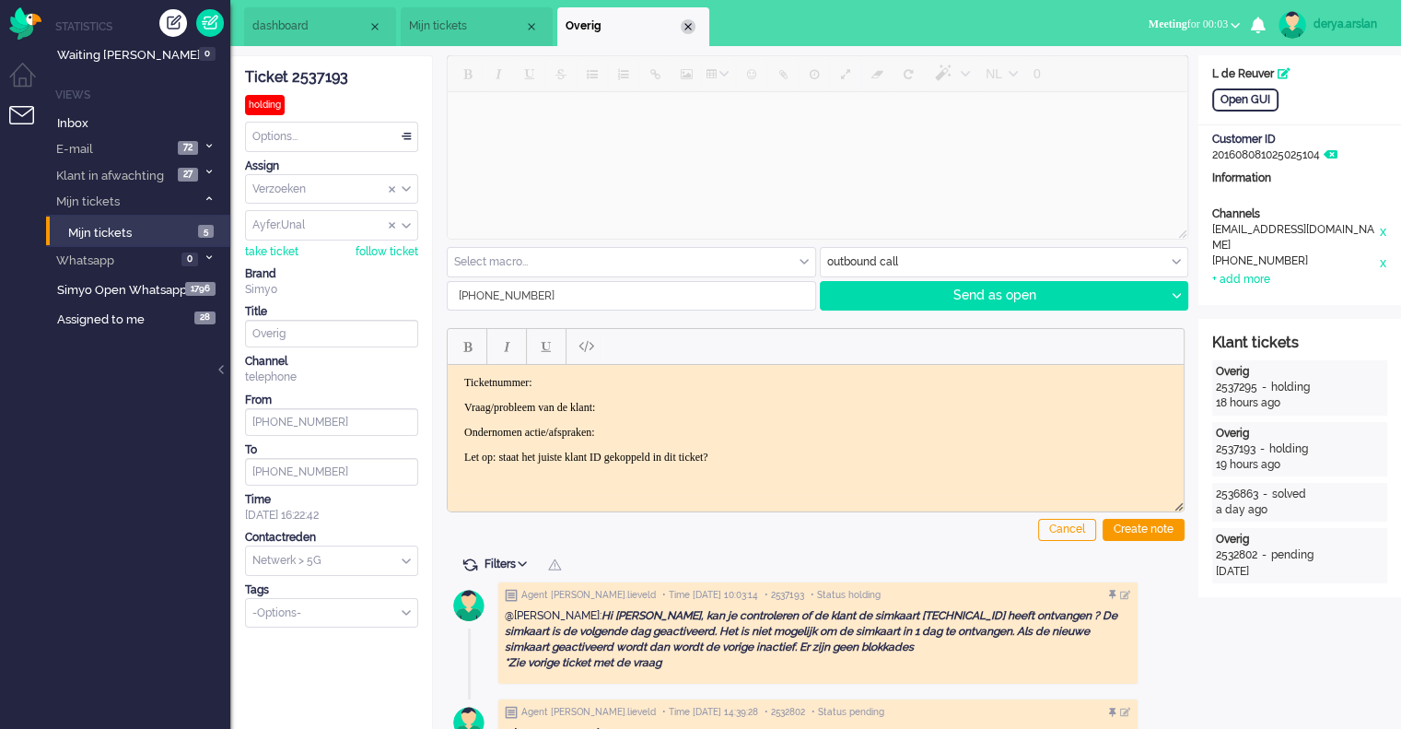
click at [685, 21] on div "Close tab" at bounding box center [688, 26] width 15 height 15
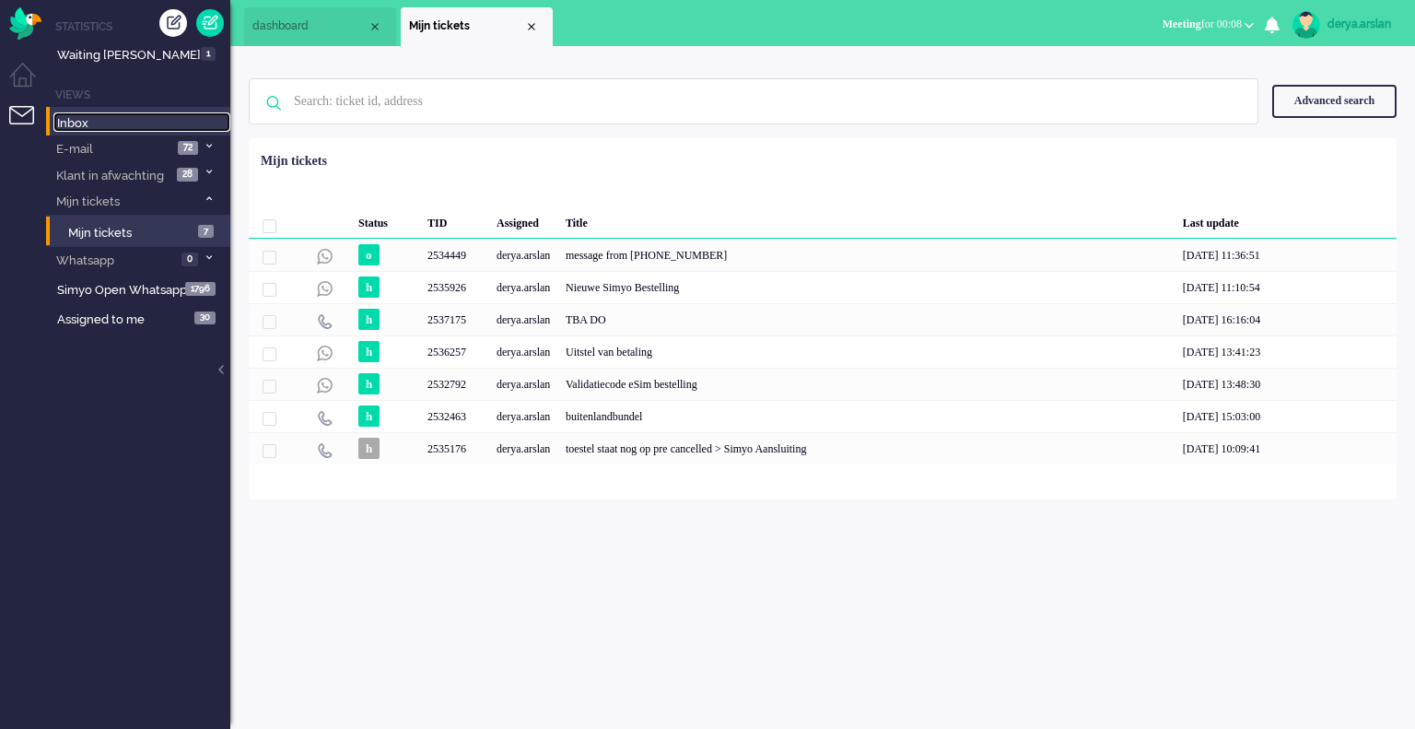
click at [144, 116] on link "Inbox" at bounding box center [141, 122] width 177 height 20
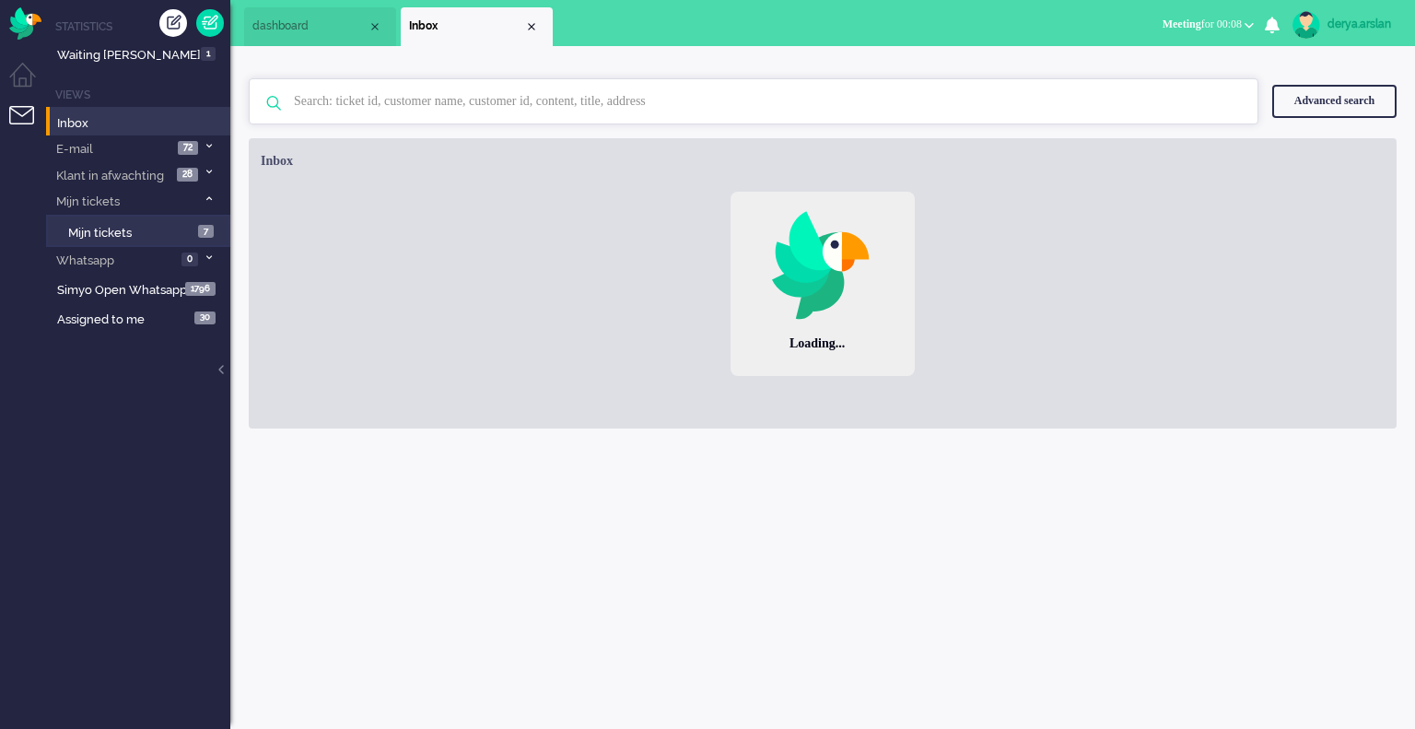
paste input "2537066"
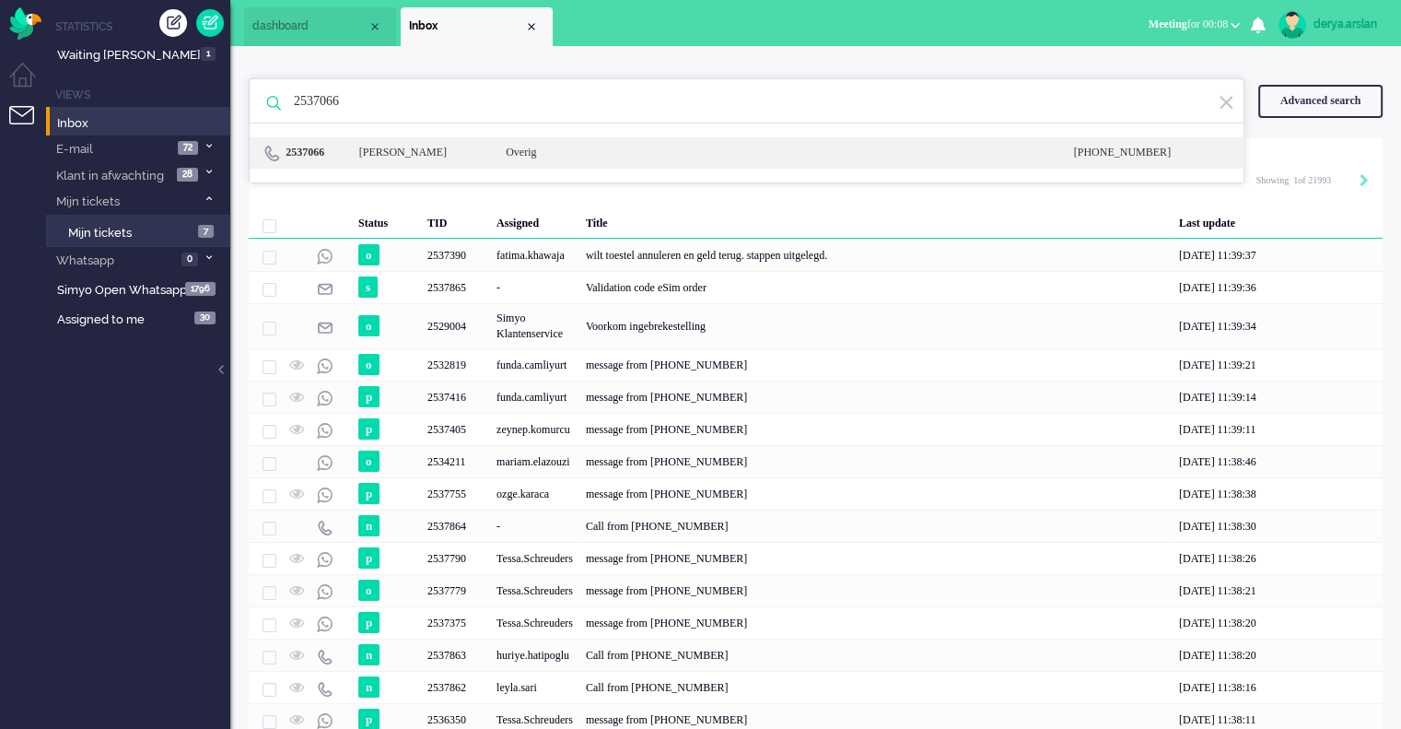
type input "2537066"
click at [506, 160] on div "2537066 [PERSON_NAME] Overig [PHONE_NUMBER]" at bounding box center [747, 152] width 994 height 31
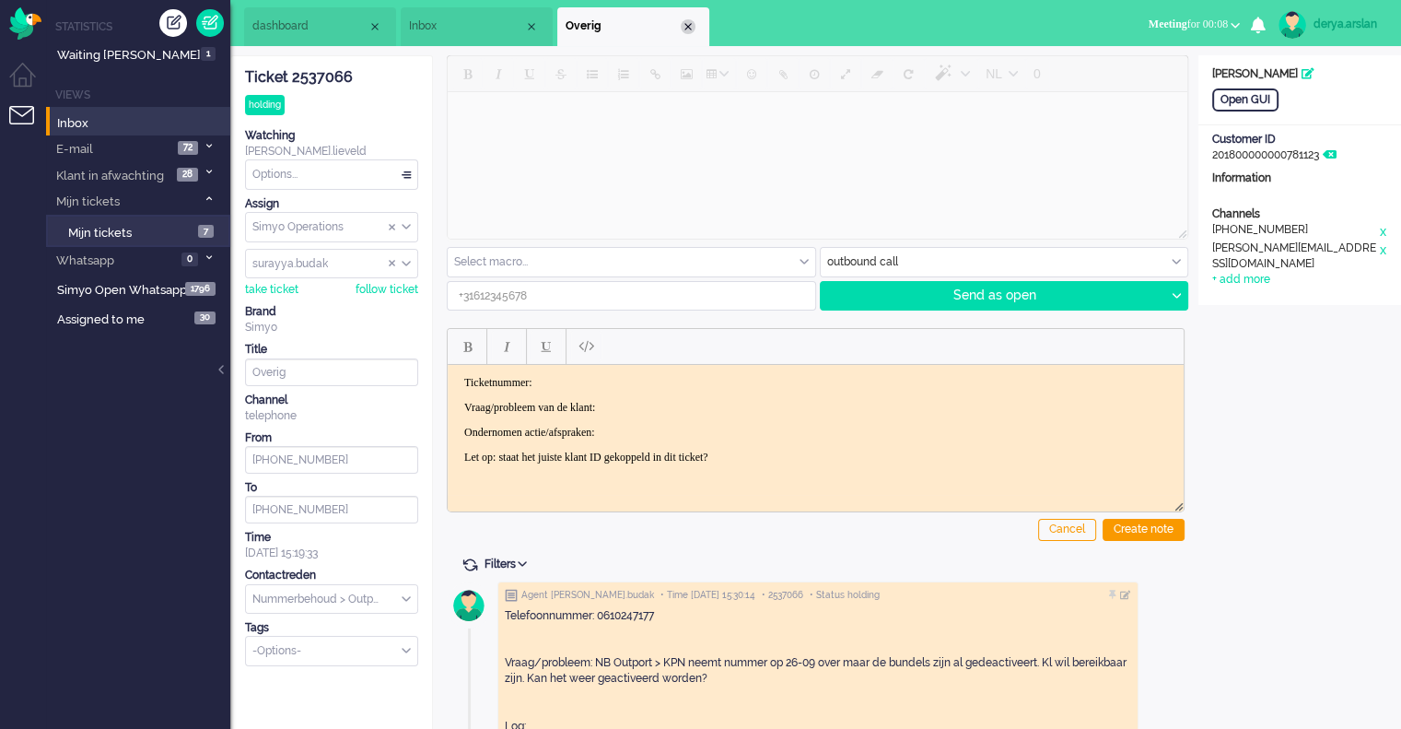
click at [685, 29] on div "Close tab" at bounding box center [688, 26] width 15 height 15
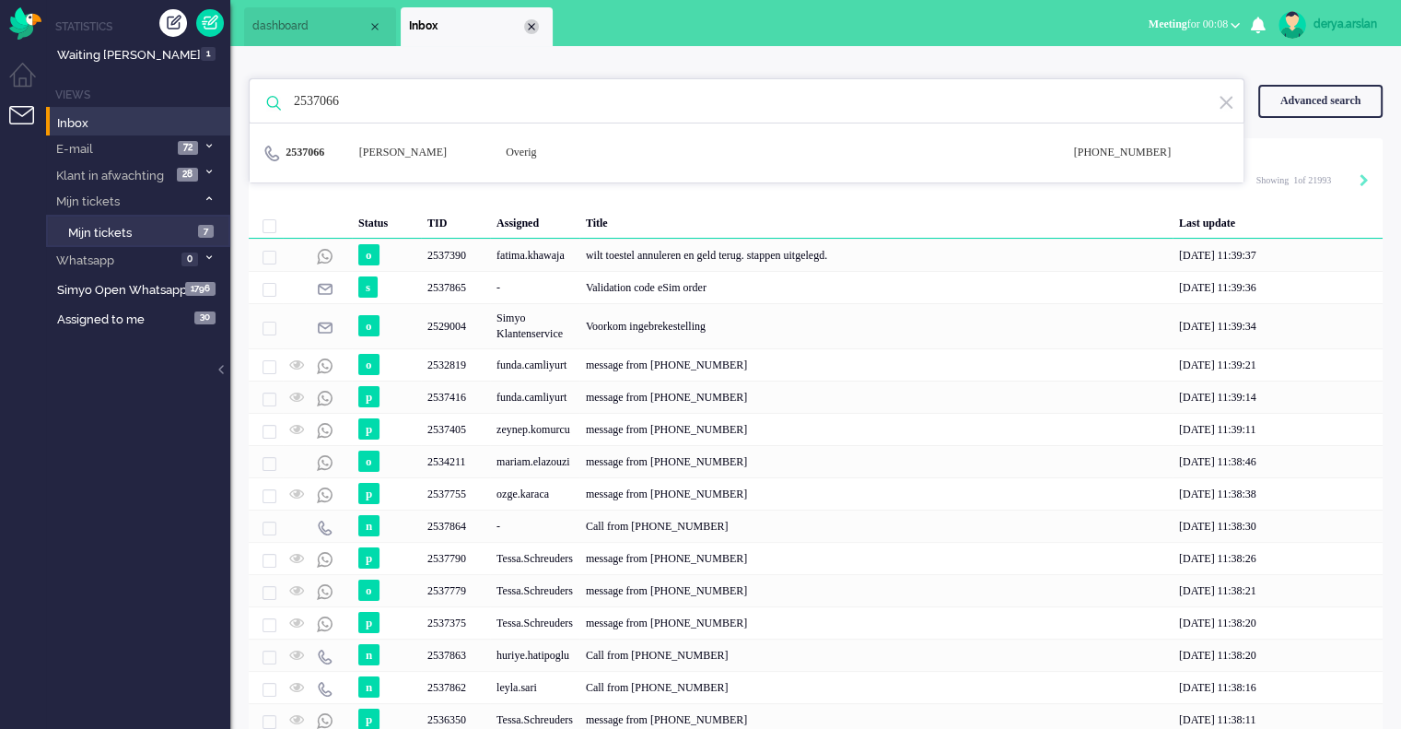
click at [532, 25] on div "Close tab" at bounding box center [531, 26] width 15 height 15
